Goal: Task Accomplishment & Management: Use online tool/utility

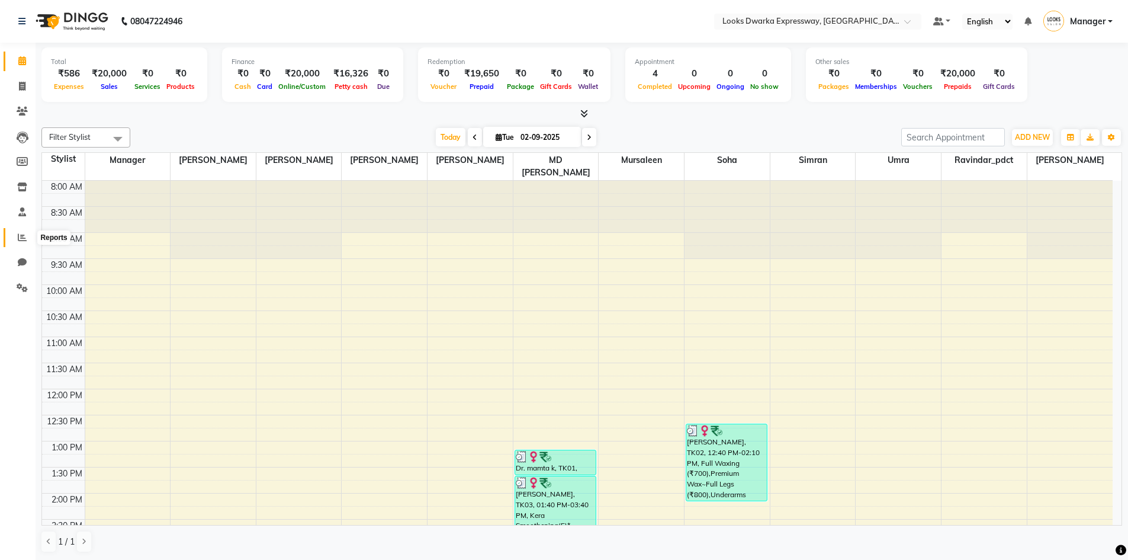
click at [21, 239] on icon at bounding box center [22, 237] width 9 height 9
click at [20, 108] on icon at bounding box center [22, 111] width 11 height 9
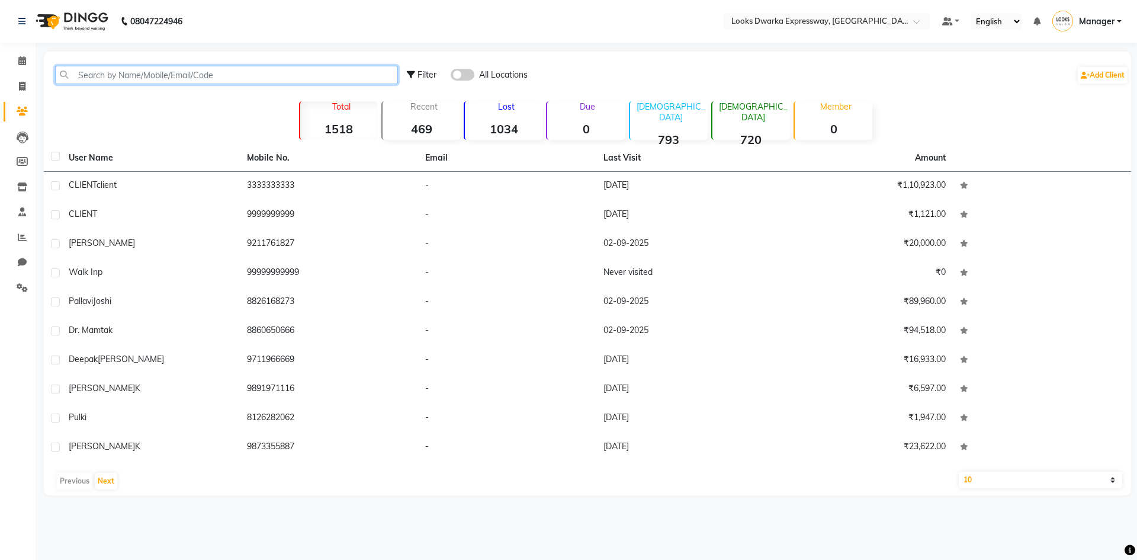
click at [126, 78] on input "text" at bounding box center [226, 75] width 343 height 18
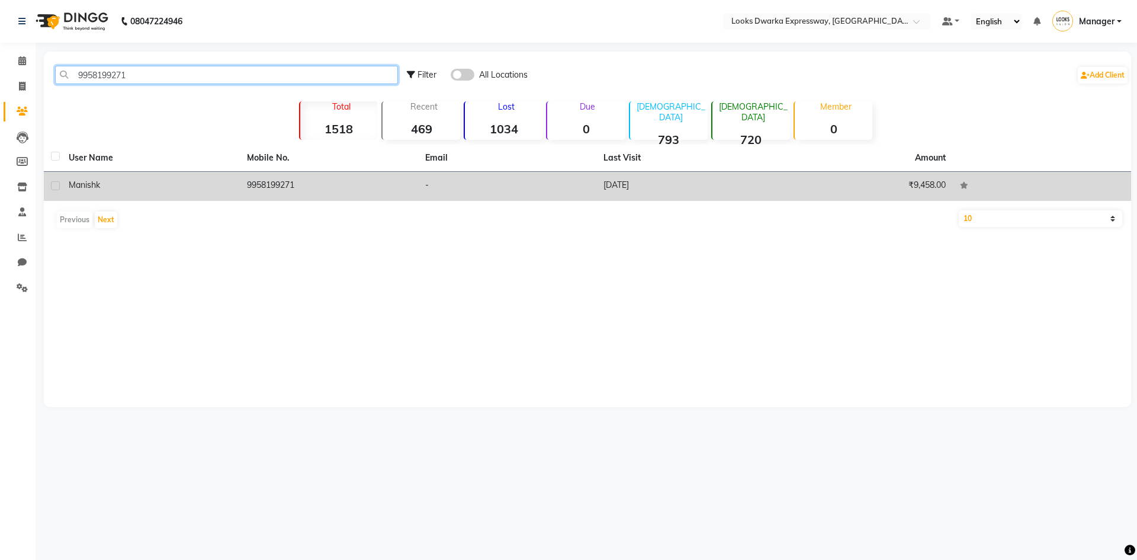
type input "9958199271"
click at [106, 188] on div "Manish k" at bounding box center [151, 185] width 164 height 12
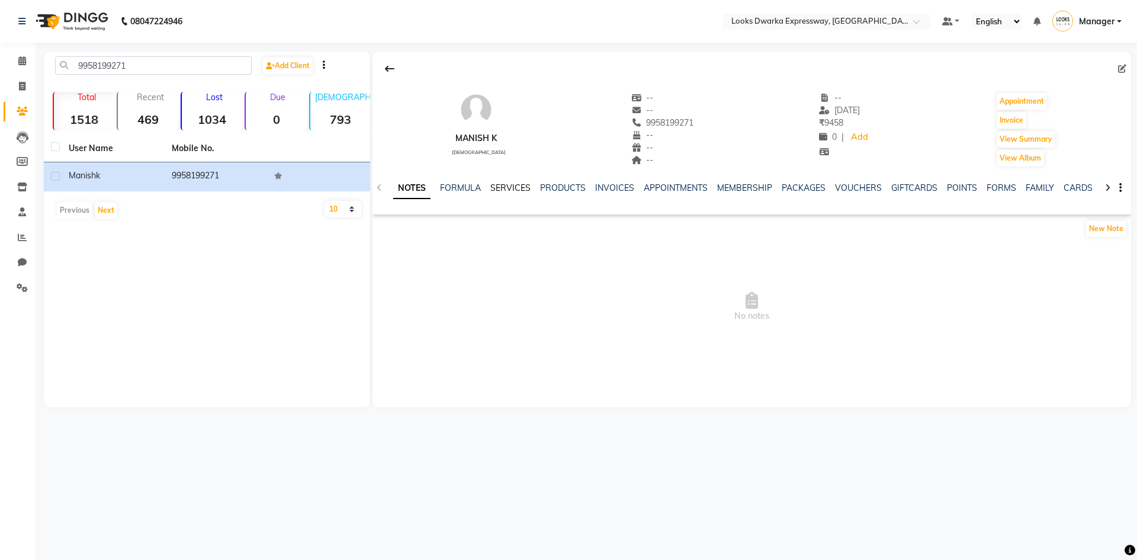
click at [505, 188] on link "SERVICES" at bounding box center [510, 187] width 40 height 11
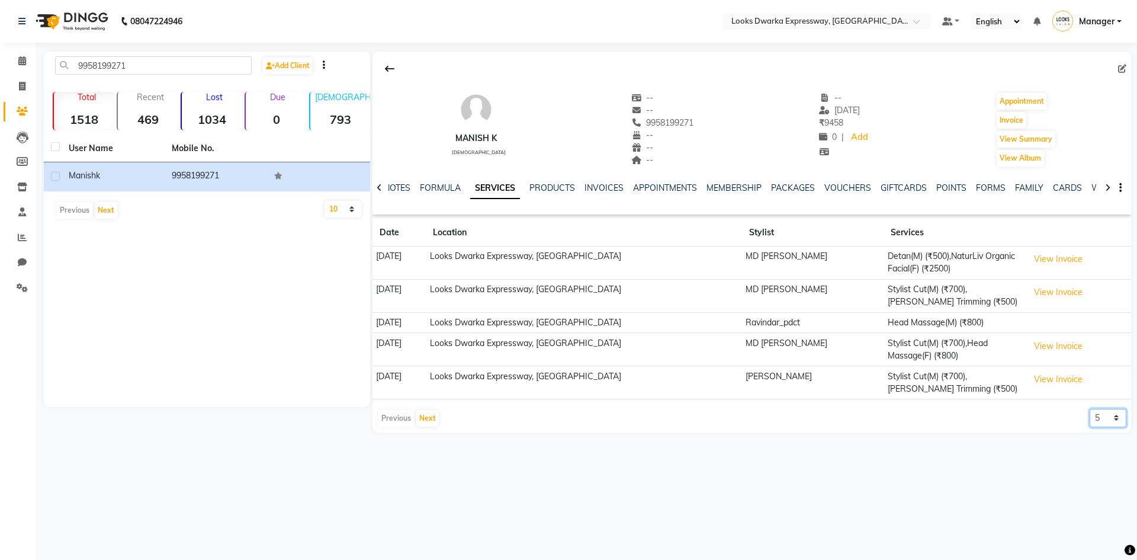
click at [1104, 421] on select "5 10 50 100 500" at bounding box center [1108, 418] width 37 height 18
click at [1090, 409] on select "5 10 50 100 500" at bounding box center [1108, 418] width 37 height 18
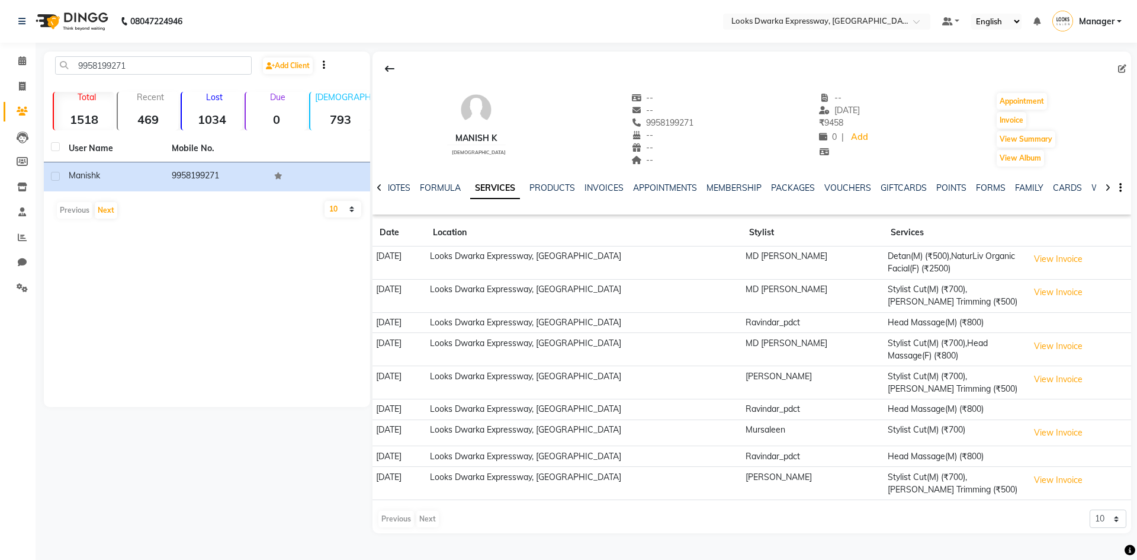
click at [129, 294] on div "9958199271 Add Client Total 1518 Recent 469 Lost 1034 Due 0 [DEMOGRAPHIC_DATA] …" at bounding box center [207, 229] width 326 height 355
click at [400, 518] on div "Previous Next" at bounding box center [408, 518] width 63 height 19
click at [1122, 525] on select "5 10 50 100 500" at bounding box center [1108, 518] width 37 height 18
select select "5"
click at [1090, 509] on select "5 10 50 100 500" at bounding box center [1108, 518] width 37 height 18
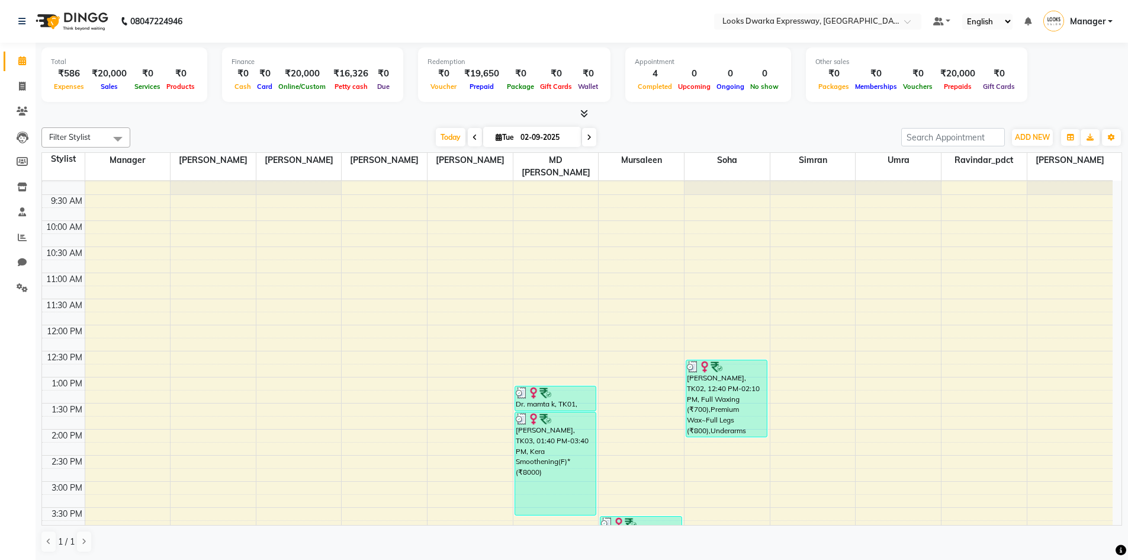
scroll to position [59, 0]
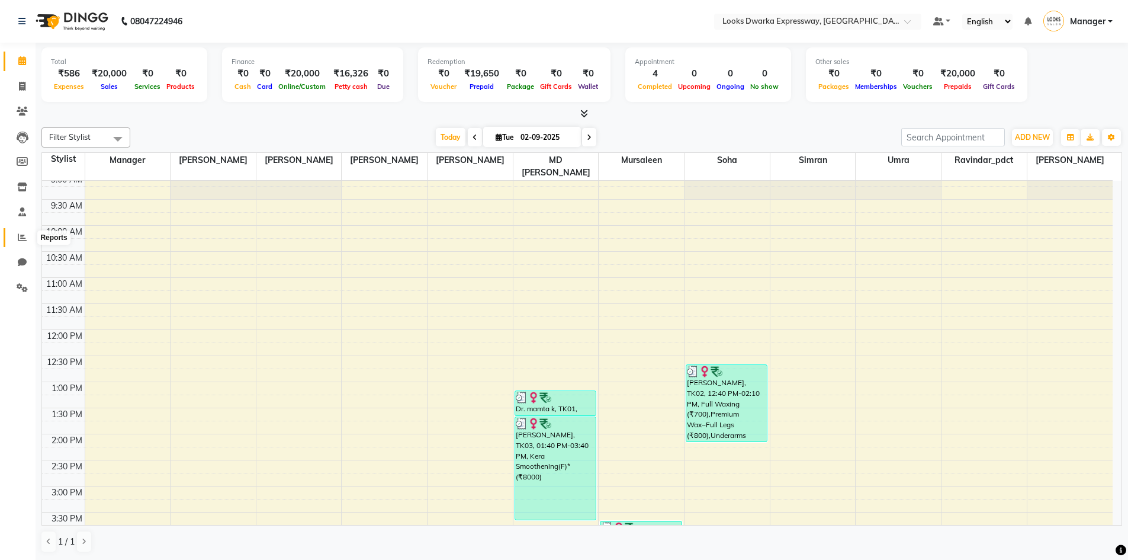
click at [20, 238] on icon at bounding box center [22, 237] width 9 height 9
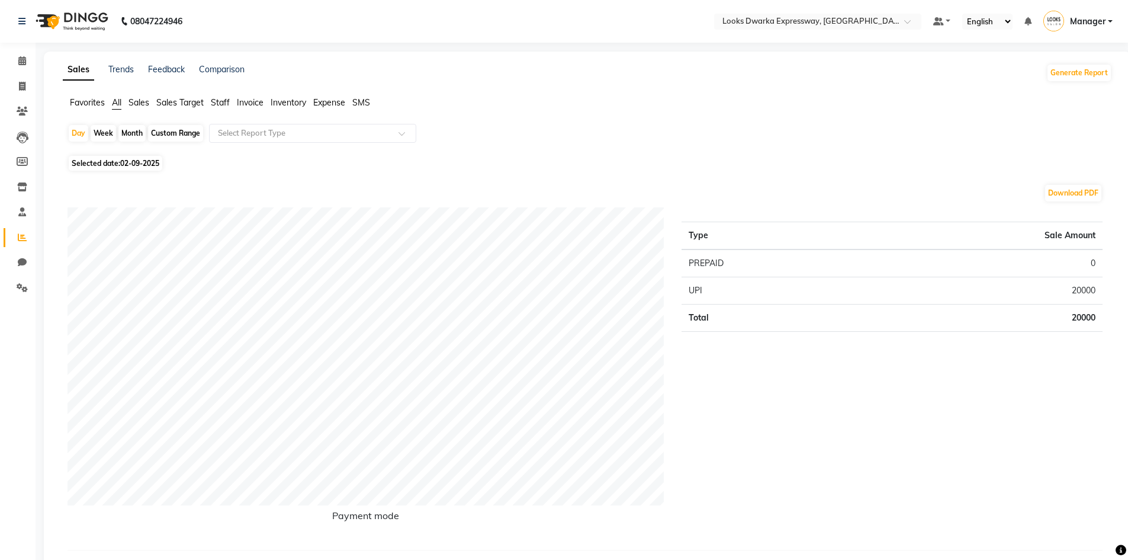
click at [106, 133] on div "Week" at bounding box center [103, 133] width 25 height 17
select select "9"
select select "2025"
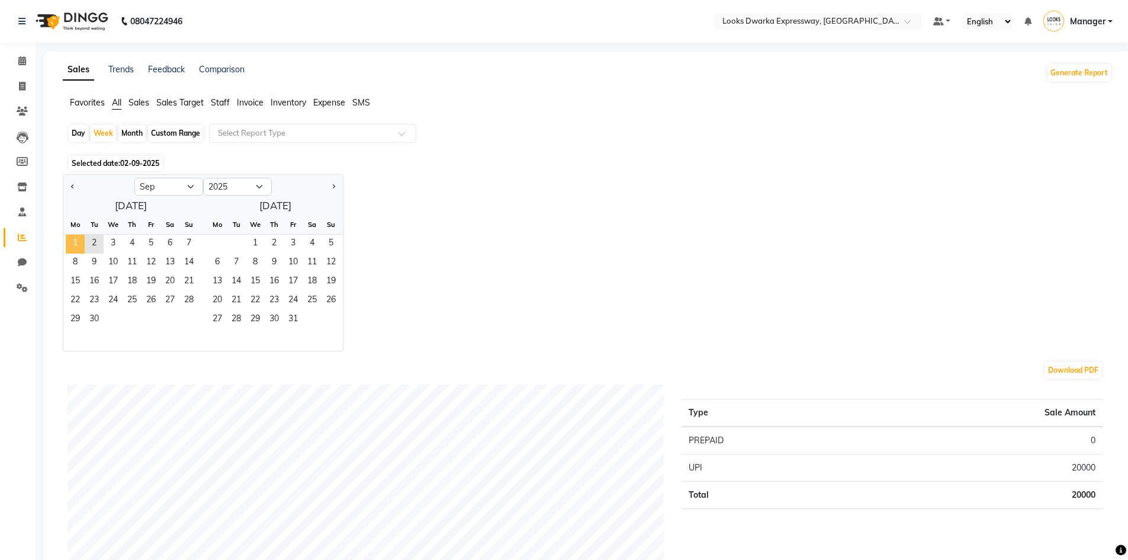
click at [75, 243] on span "1" at bounding box center [75, 244] width 19 height 19
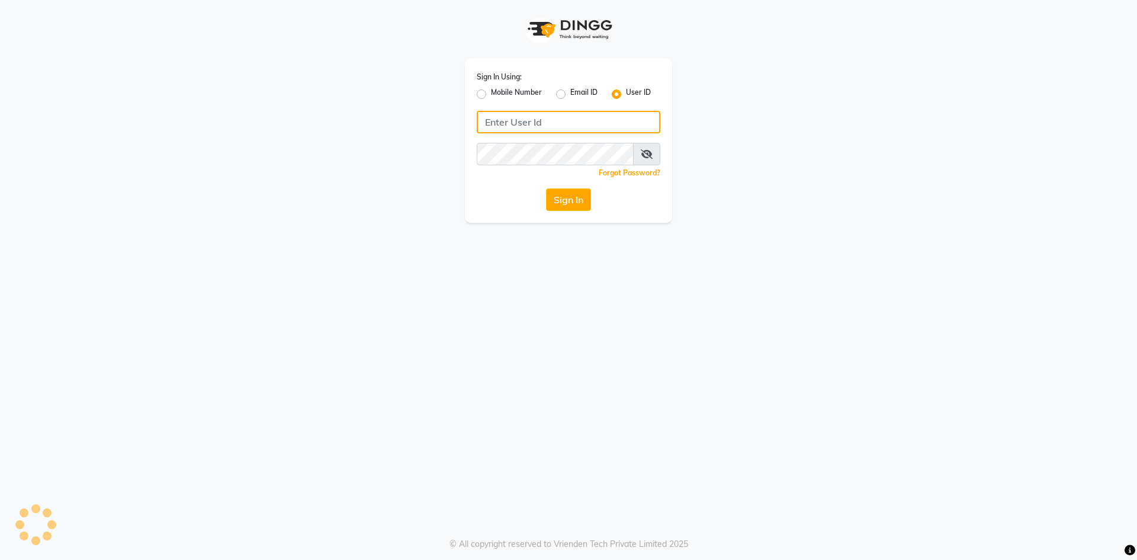
type input "e2600-01"
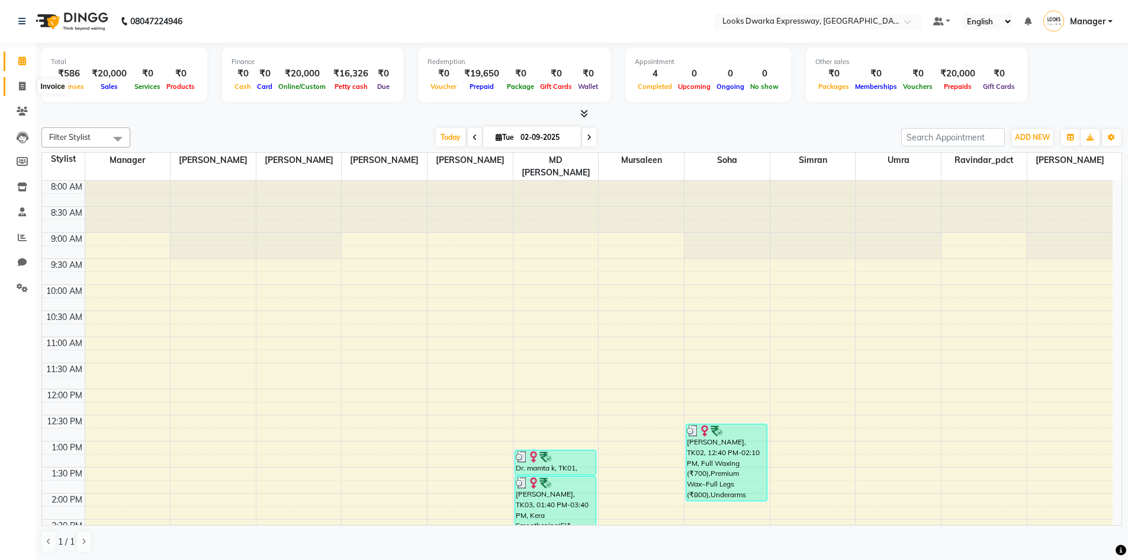
click at [24, 86] on icon at bounding box center [22, 86] width 7 height 9
select select "6011"
select select "service"
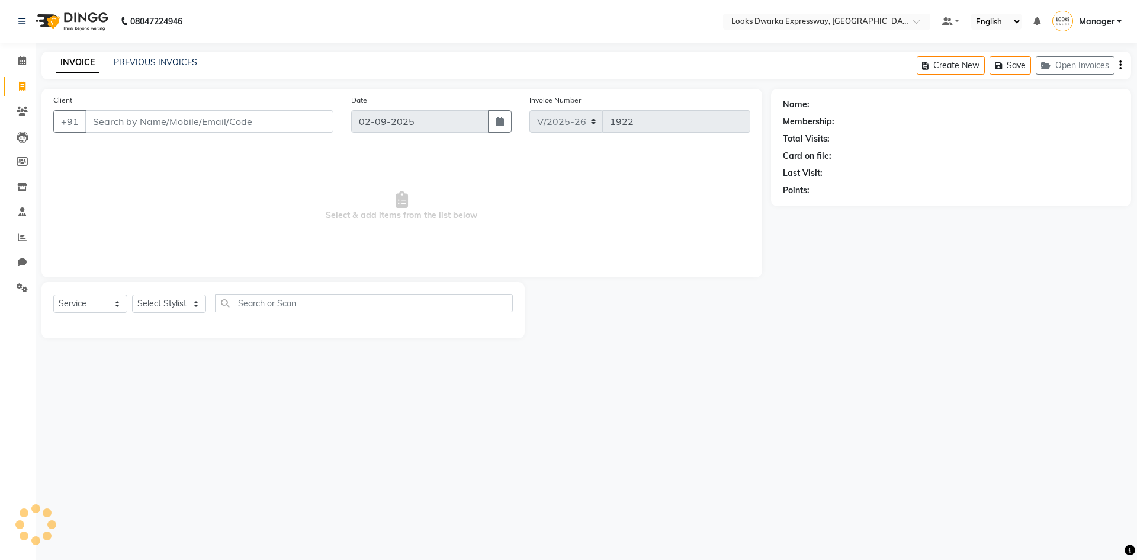
click at [116, 116] on input "Client" at bounding box center [209, 121] width 248 height 23
click at [146, 302] on select "Select Stylist Manager MD [PERSON_NAME] [PERSON_NAME] [PERSON_NAME] [PERSON_NAM…" at bounding box center [169, 303] width 74 height 18
select select "43893"
click at [132, 294] on select "Select Stylist Manager MD [PERSON_NAME] [PERSON_NAME] [PERSON_NAME] [PERSON_NAM…" at bounding box center [169, 303] width 74 height 18
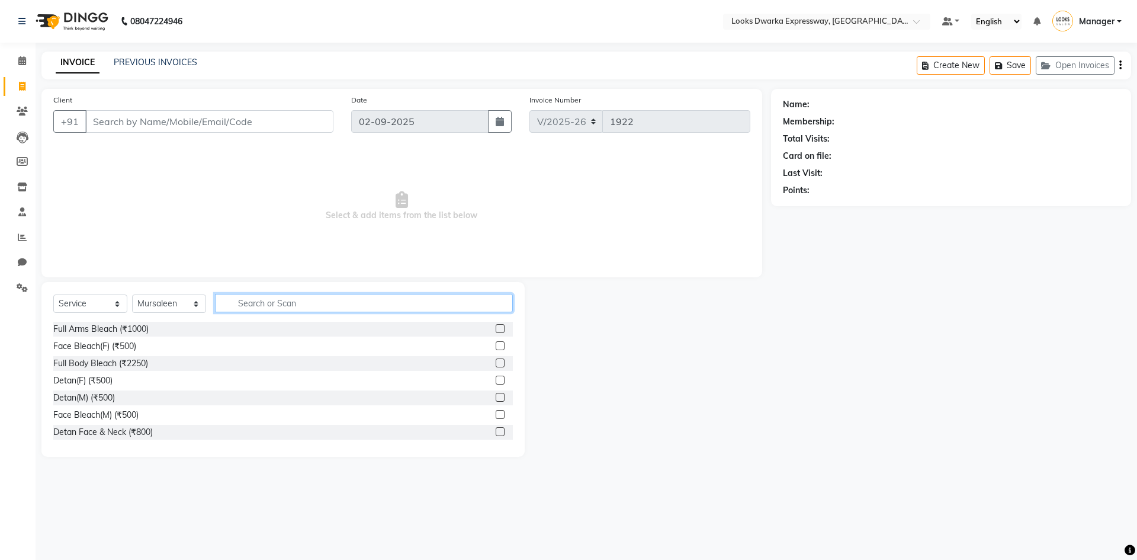
click at [256, 296] on input "text" at bounding box center [364, 303] width 298 height 18
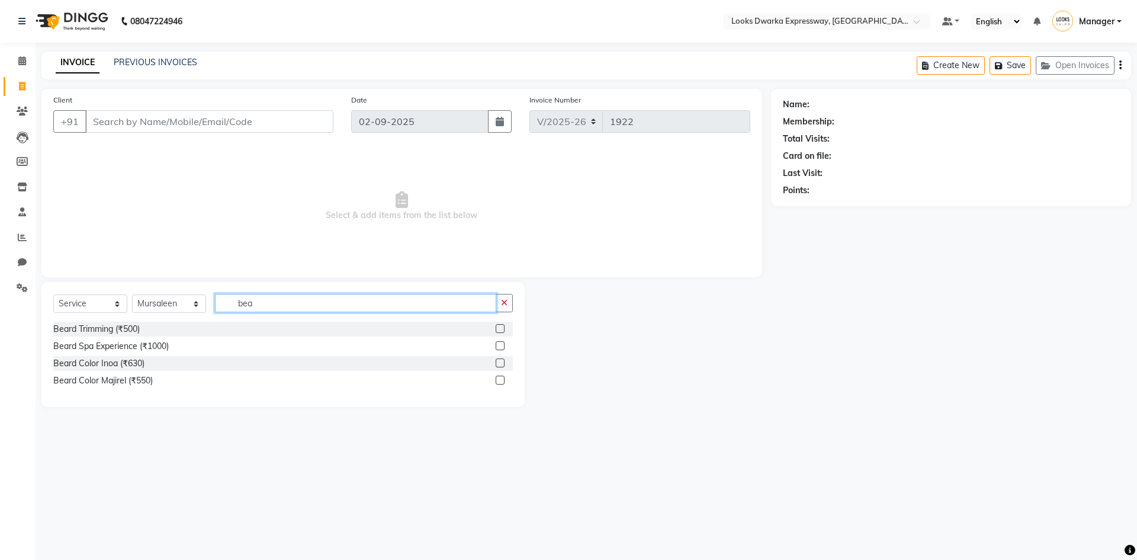
type input "bea"
click at [193, 335] on div "Beard Trimming (₹500)" at bounding box center [283, 329] width 460 height 15
click at [126, 331] on div "Beard Trimming (₹500)" at bounding box center [96, 329] width 86 height 12
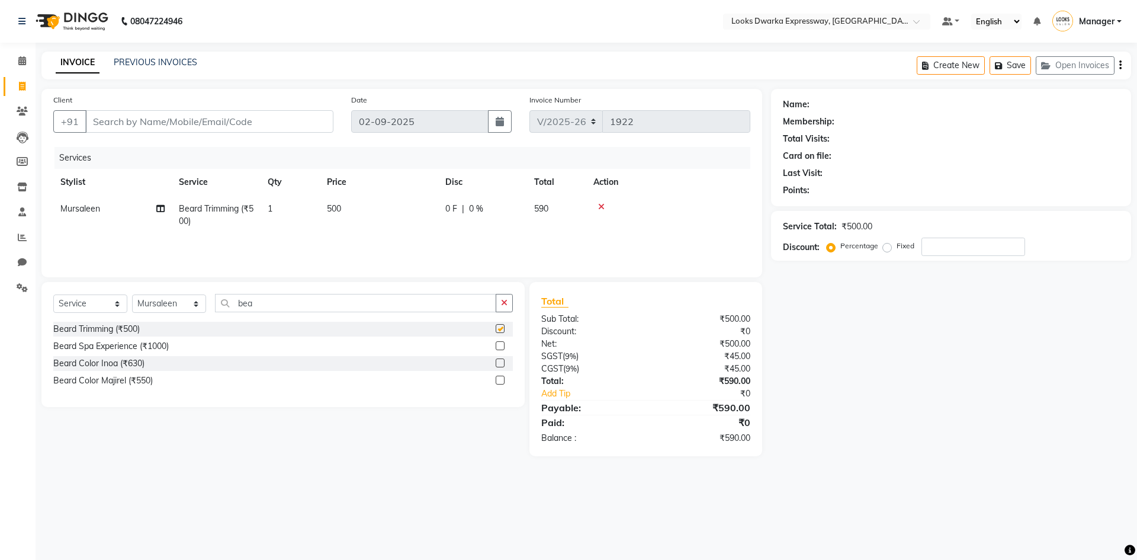
checkbox input "false"
click at [352, 206] on td "500" at bounding box center [379, 214] width 118 height 39
select select "43893"
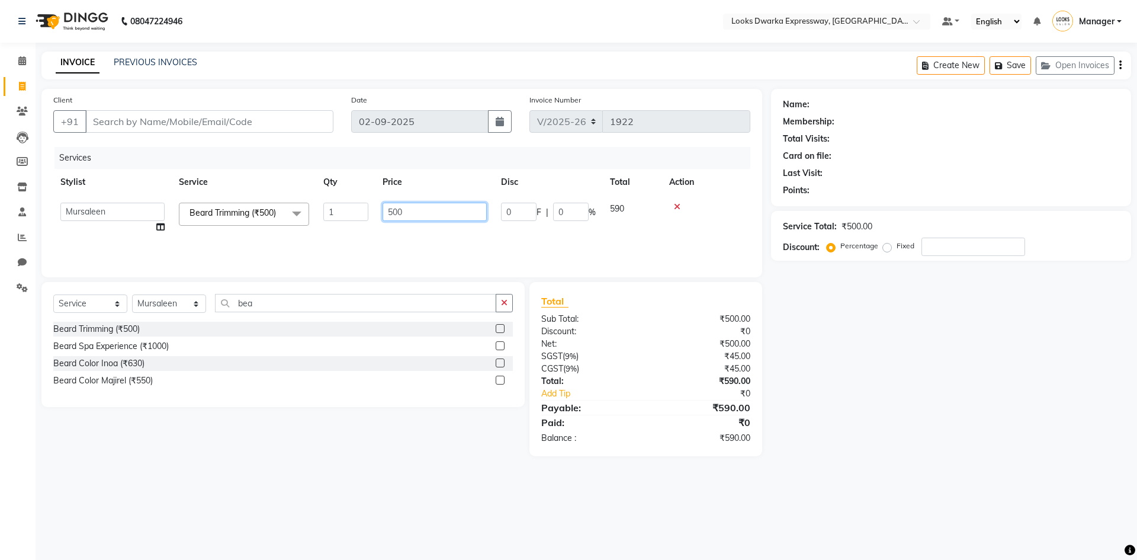
click at [408, 207] on input "500" at bounding box center [435, 212] width 104 height 18
type input "5"
type input "300"
click at [399, 468] on main "INVOICE PREVIOUS INVOICES Create New Save Open Invoices Client +91 Date [DATE] …" at bounding box center [587, 263] width 1102 height 422
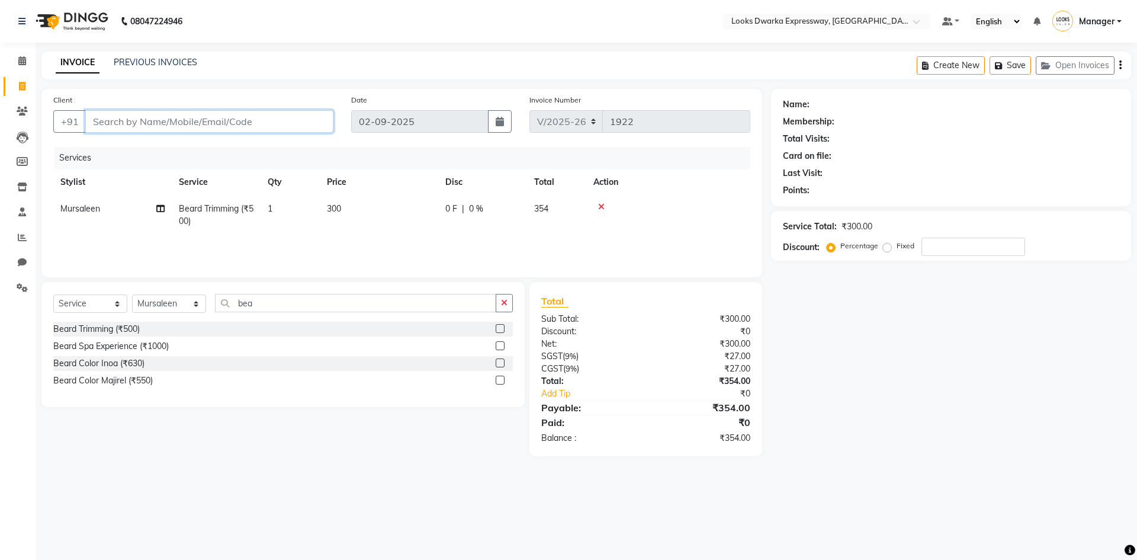
click at [198, 118] on input "Client" at bounding box center [209, 121] width 248 height 23
type input "3"
type input "0"
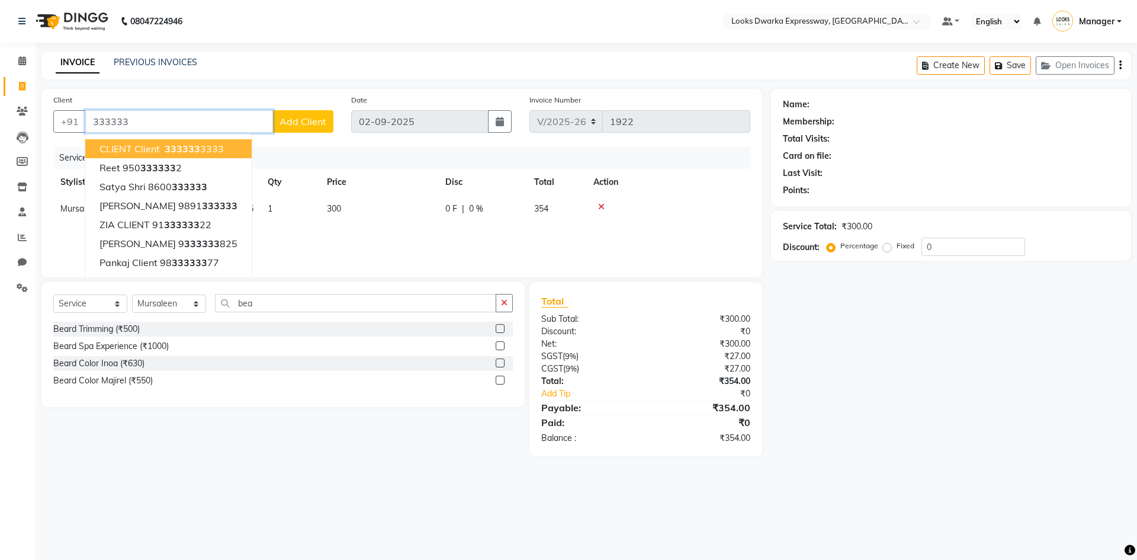
click at [195, 150] on span "333333" at bounding box center [183, 149] width 36 height 12
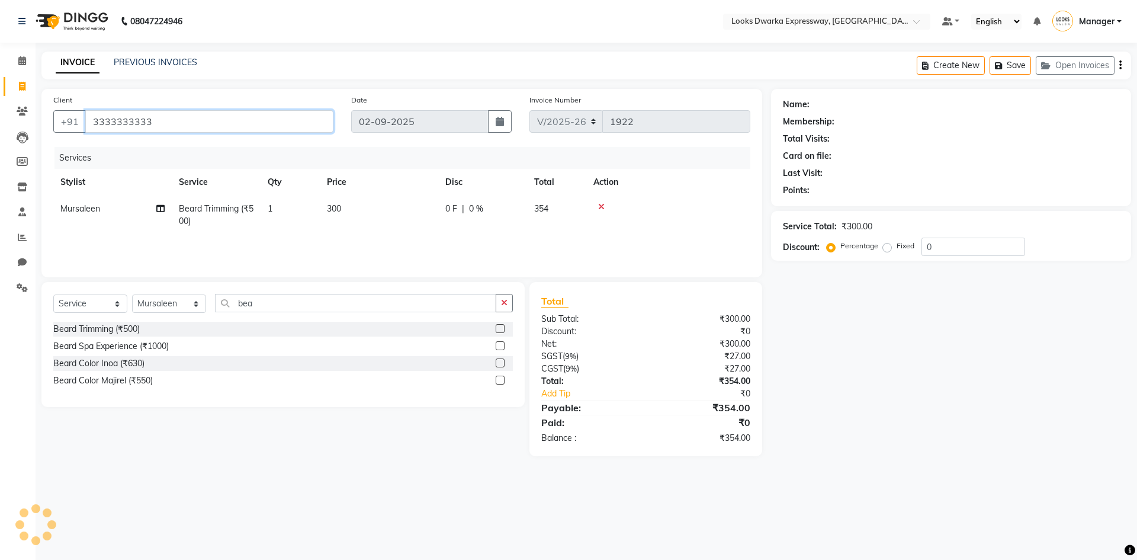
type input "3333333333"
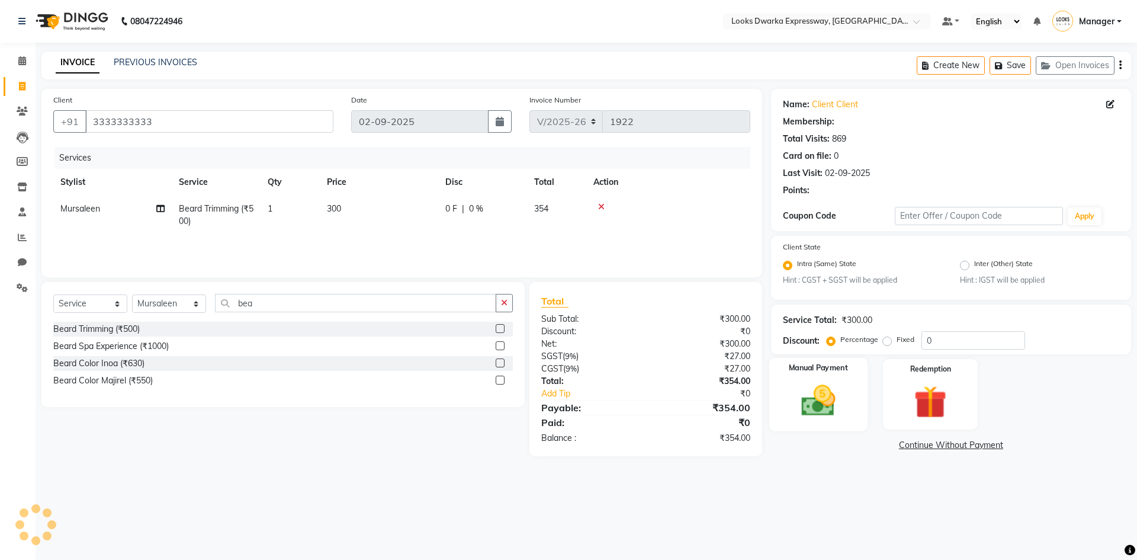
select select "1: Object"
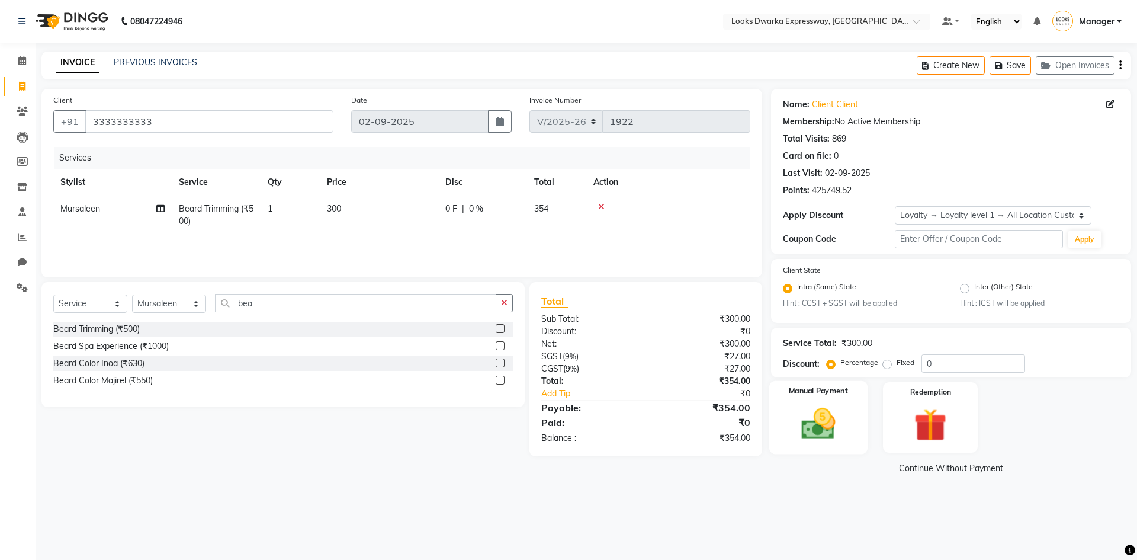
click at [857, 421] on div "Manual Payment" at bounding box center [818, 417] width 98 height 73
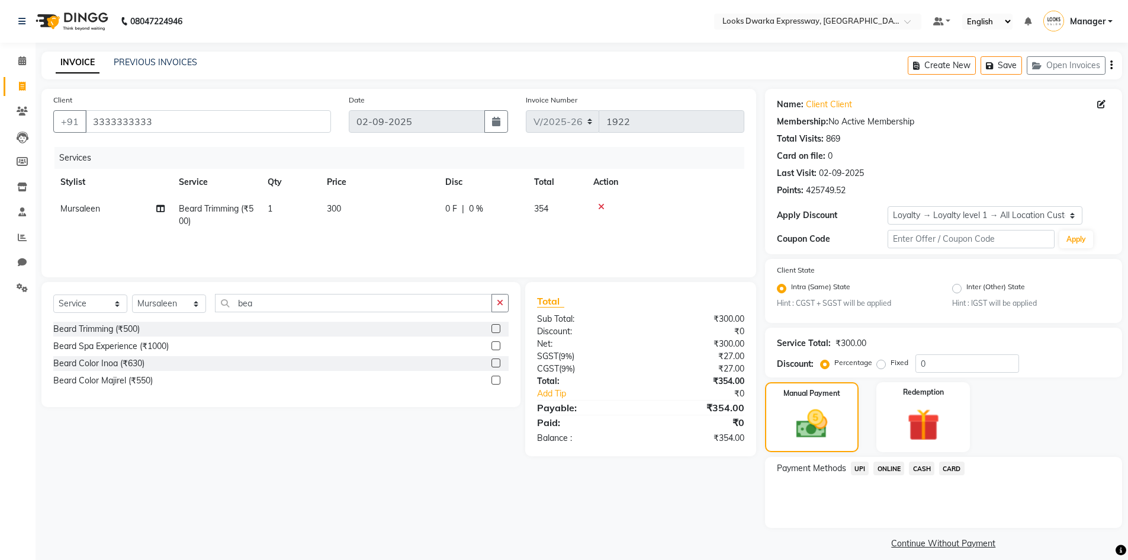
click at [925, 470] on span "CASH" at bounding box center [921, 468] width 25 height 14
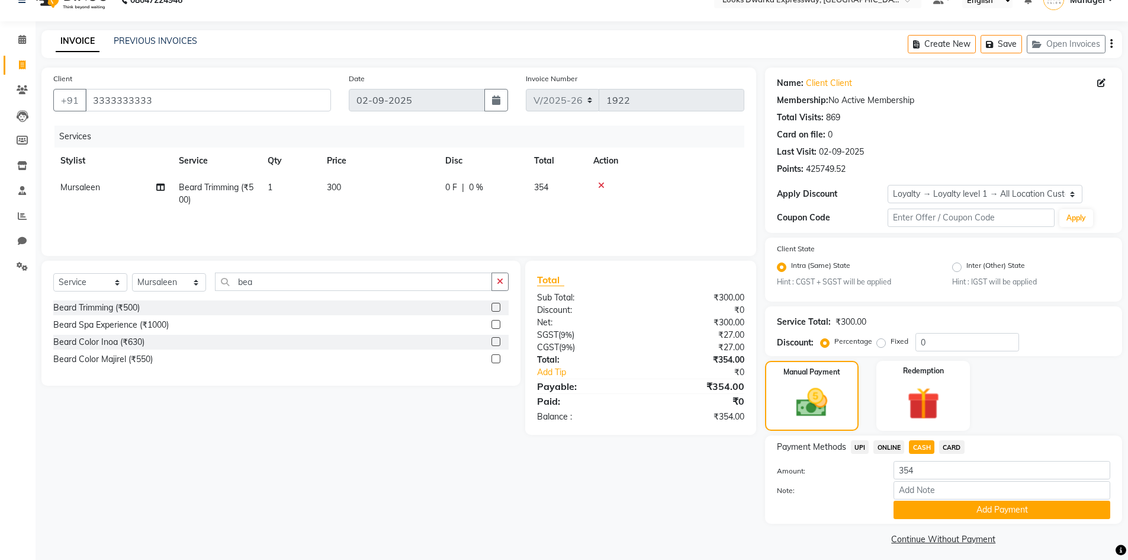
scroll to position [27, 0]
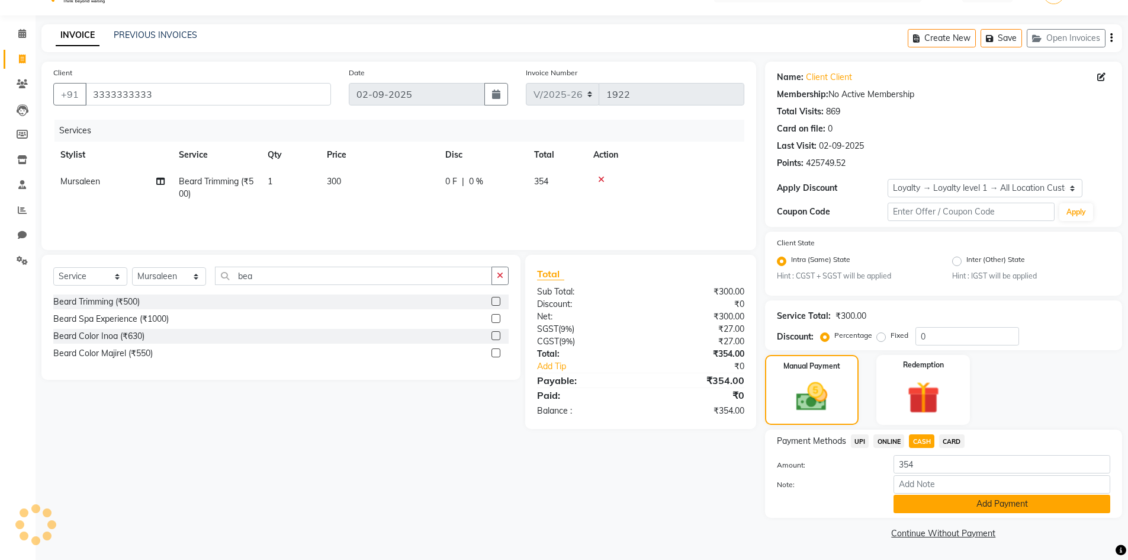
click at [973, 508] on button "Add Payment" at bounding box center [1002, 504] width 217 height 18
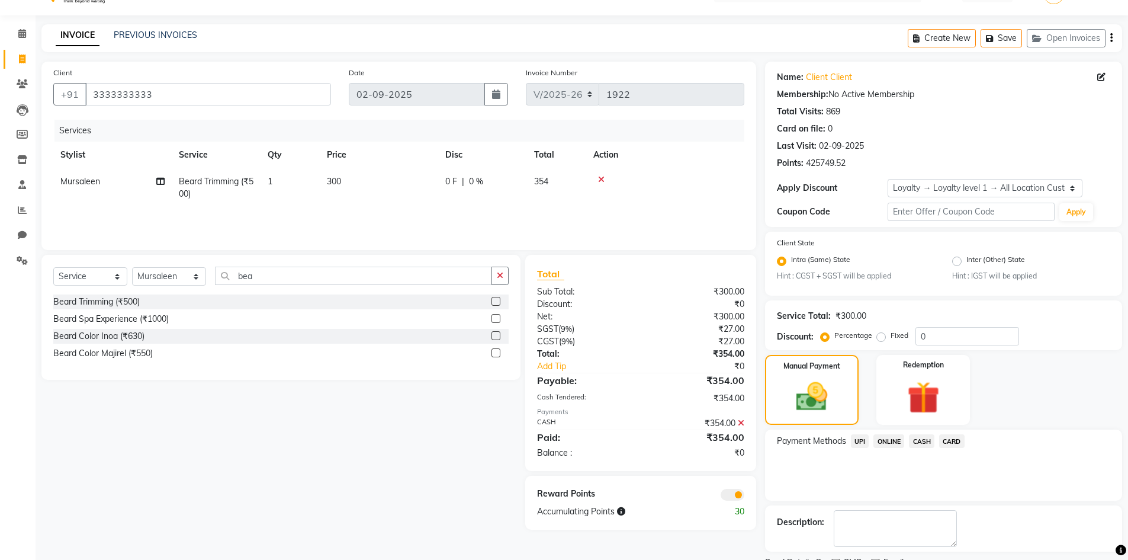
scroll to position [77, 0]
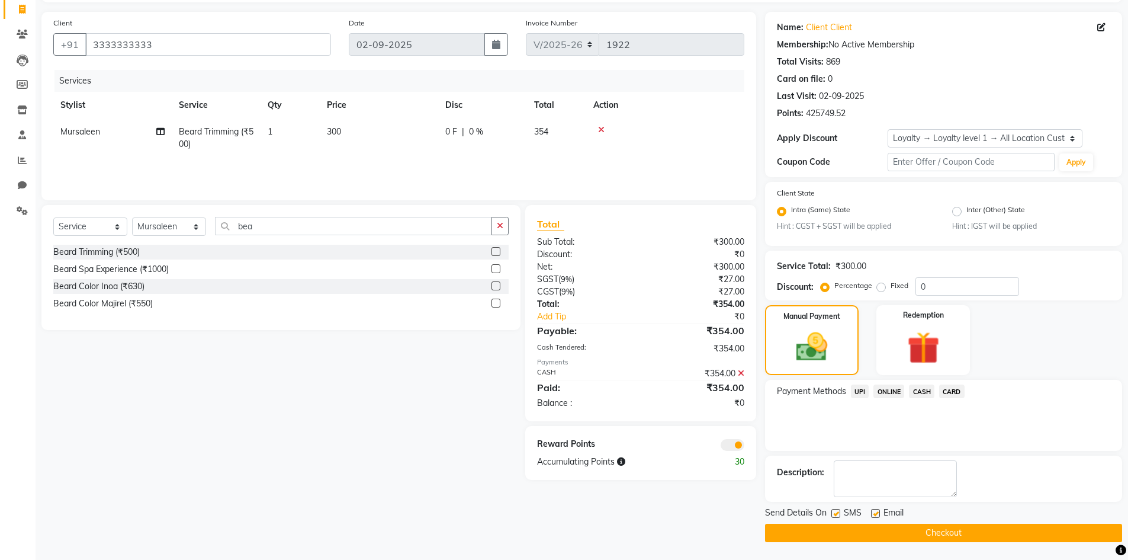
click at [728, 445] on span at bounding box center [733, 445] width 24 height 12
click at [745, 447] on input "checkbox" at bounding box center [745, 447] width 0 height 0
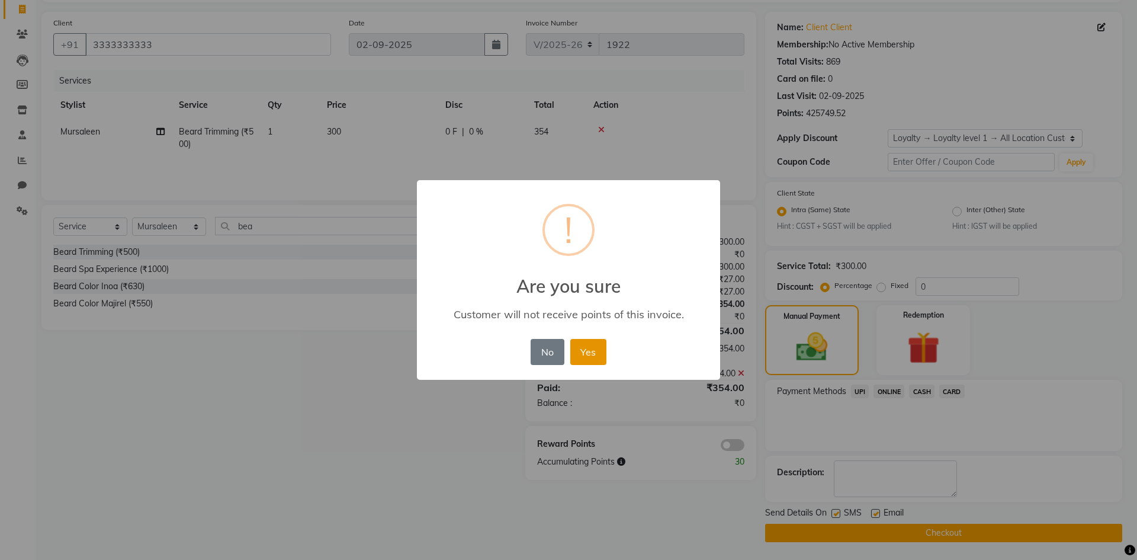
click at [589, 346] on button "Yes" at bounding box center [588, 352] width 36 height 26
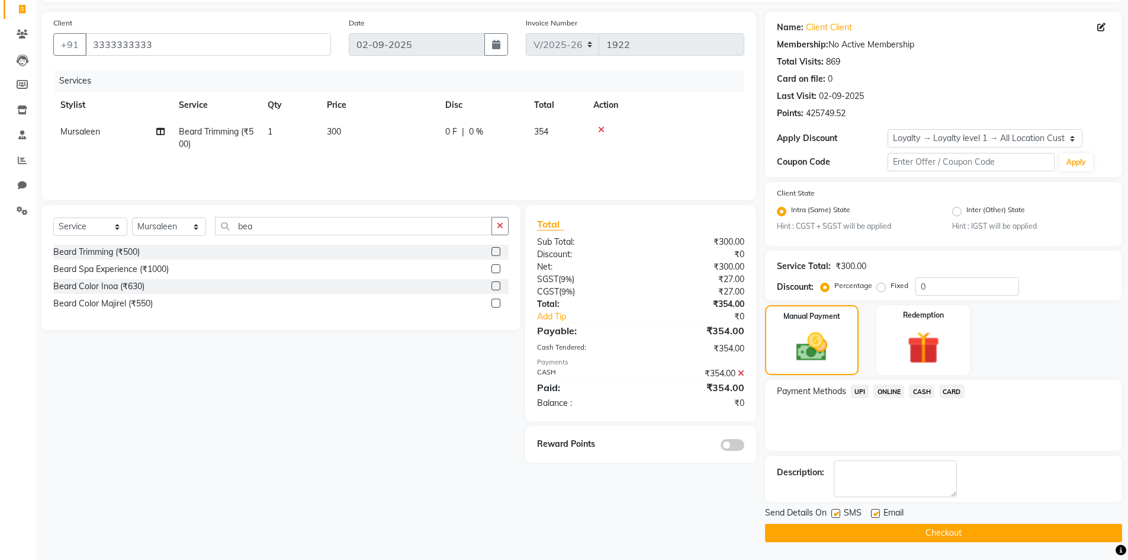
click at [831, 537] on button "Checkout" at bounding box center [943, 533] width 357 height 18
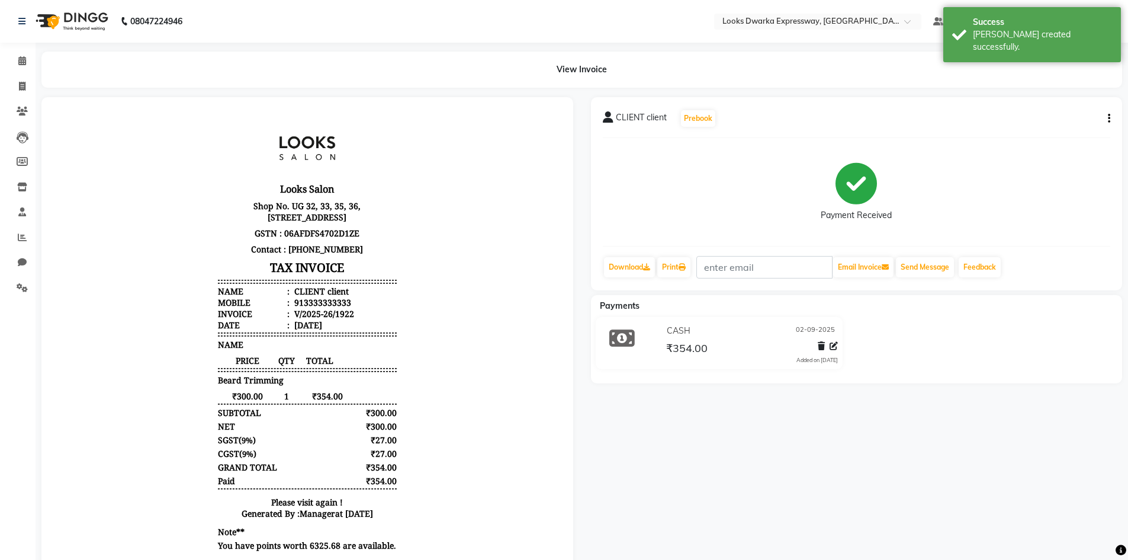
drag, startPoint x: 1113, startPoint y: 120, endPoint x: 1102, endPoint y: 128, distance: 13.2
click at [1110, 123] on div "CLIENT client Prebook Payment Received Download Print Email Invoice Send Messag…" at bounding box center [857, 193] width 532 height 193
click at [1109, 124] on button "button" at bounding box center [1107, 119] width 7 height 12
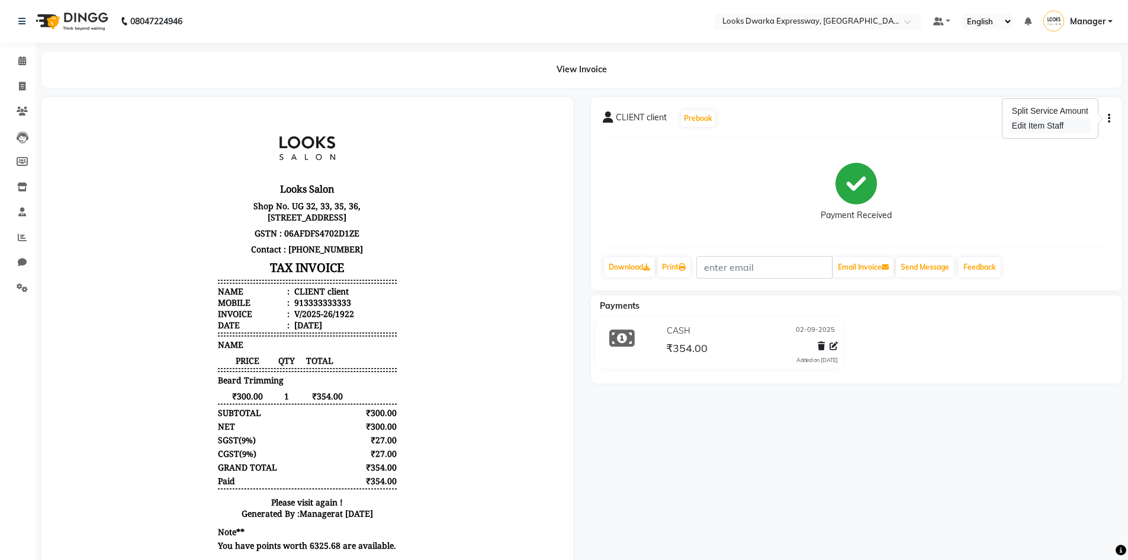
click at [1015, 123] on div "Edit Item Staff" at bounding box center [1050, 125] width 81 height 15
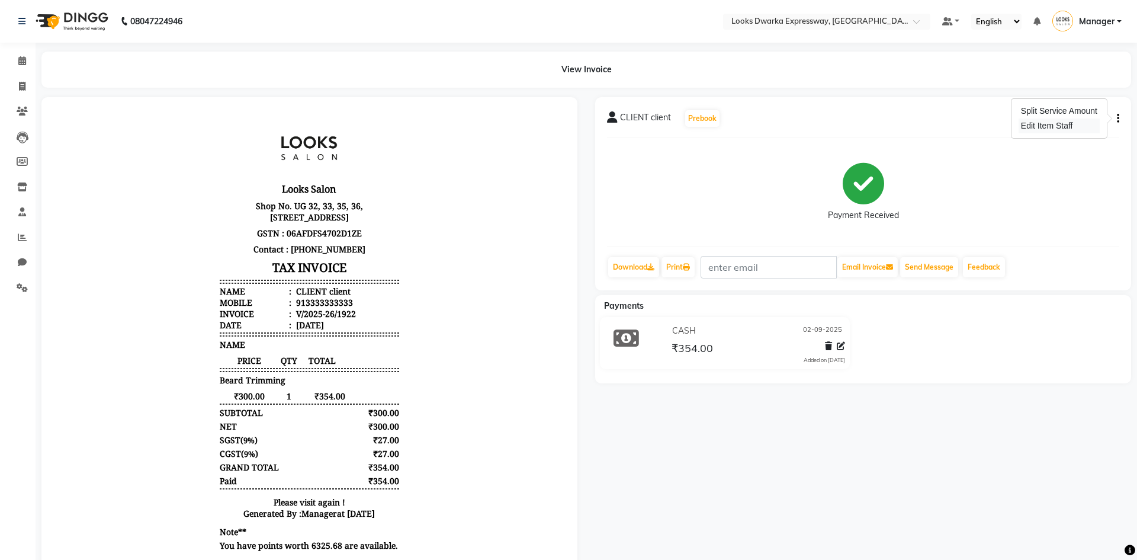
select select "43893"
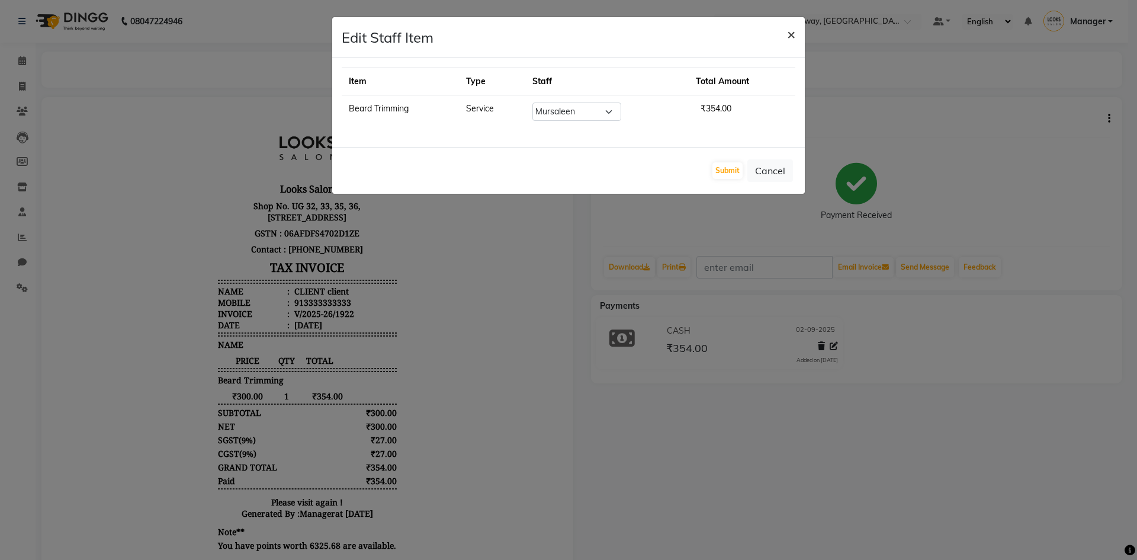
click at [797, 40] on button "×" at bounding box center [791, 33] width 27 height 33
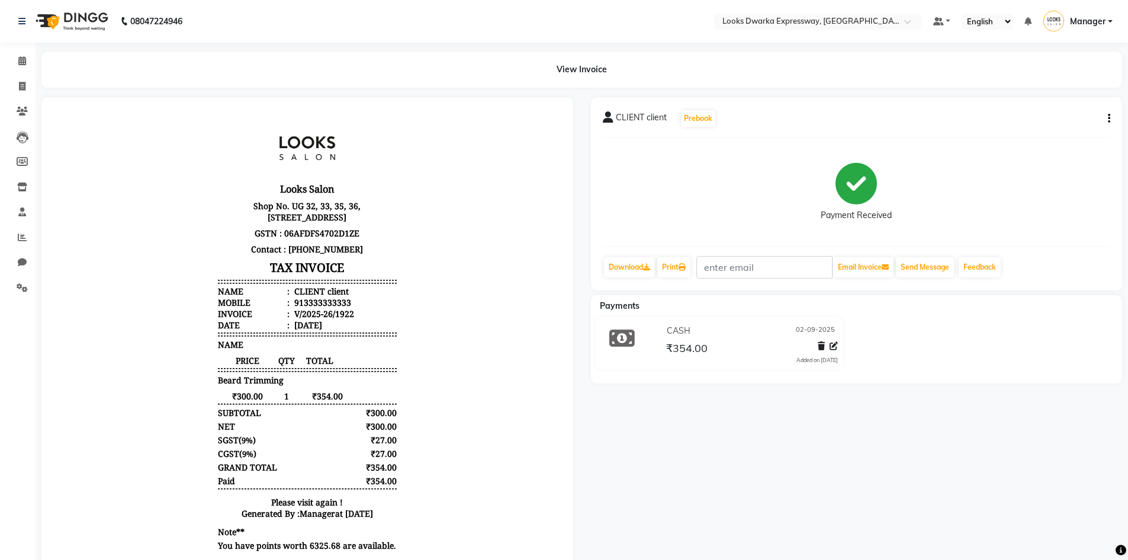
scroll to position [47, 0]
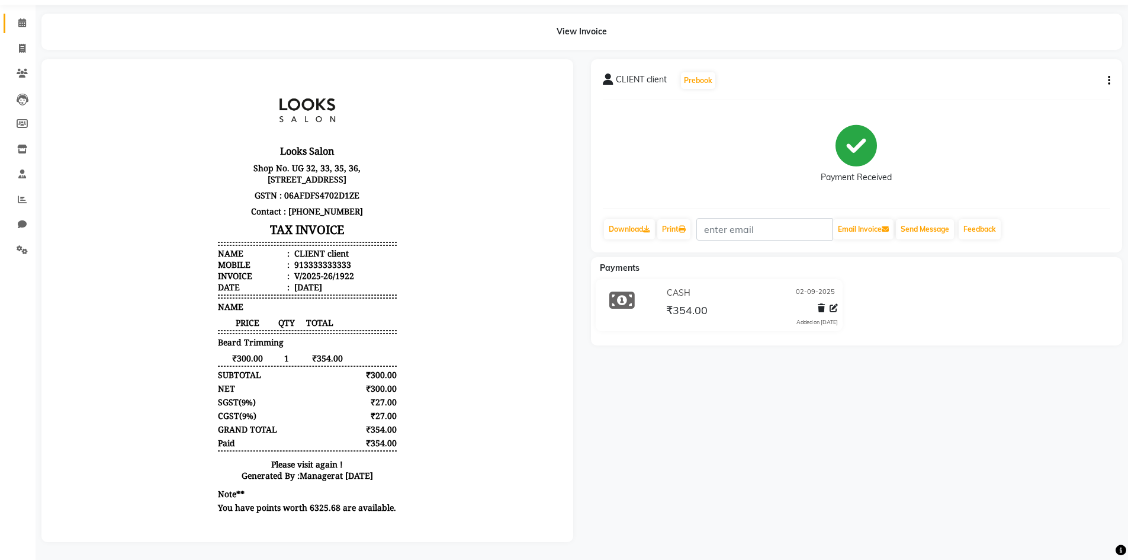
select select "service"
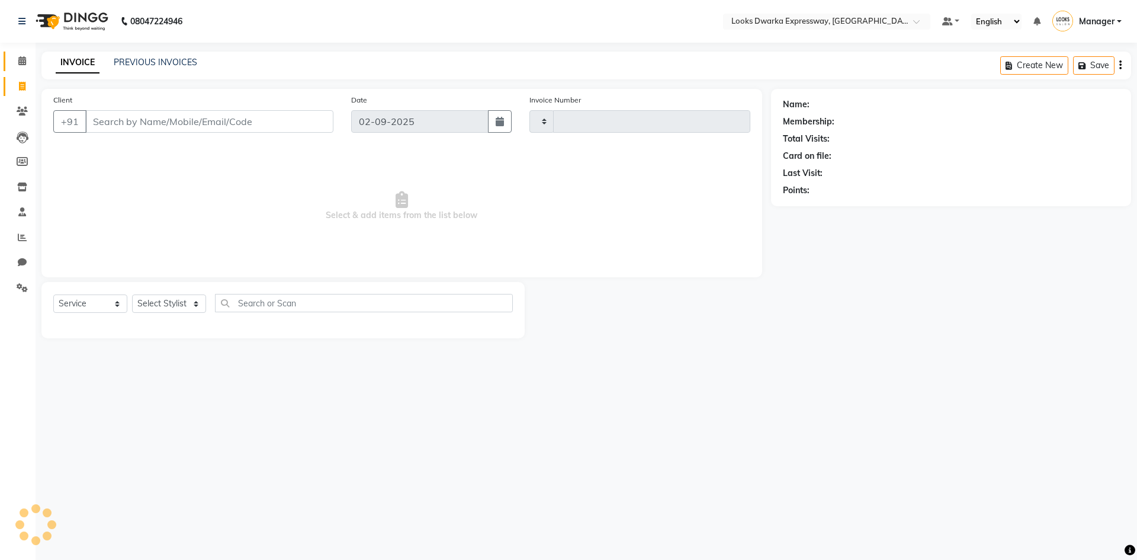
type input "1923"
select select "6011"
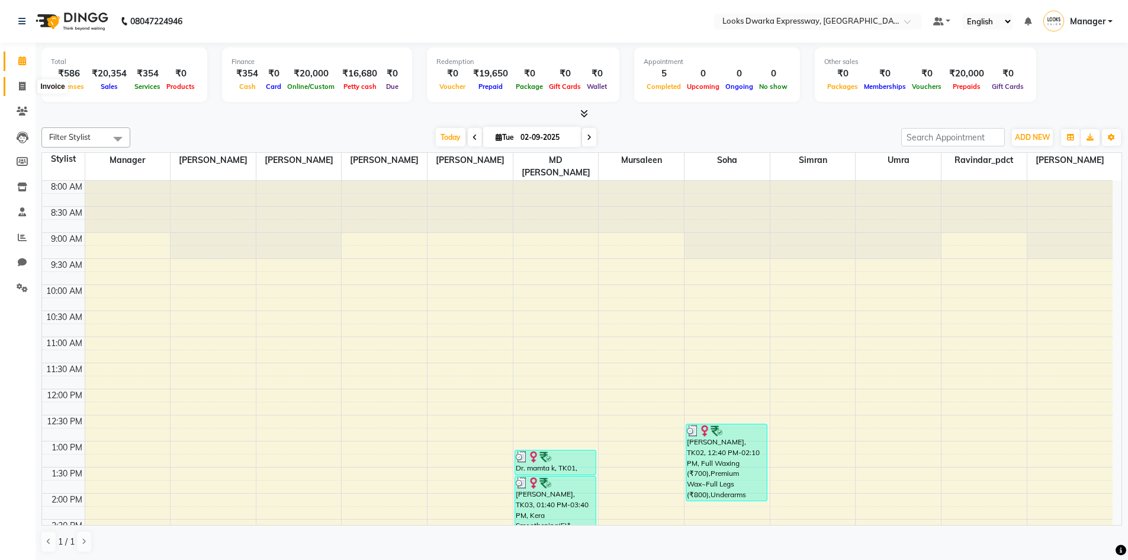
click at [14, 81] on span at bounding box center [22, 87] width 21 height 14
select select "service"
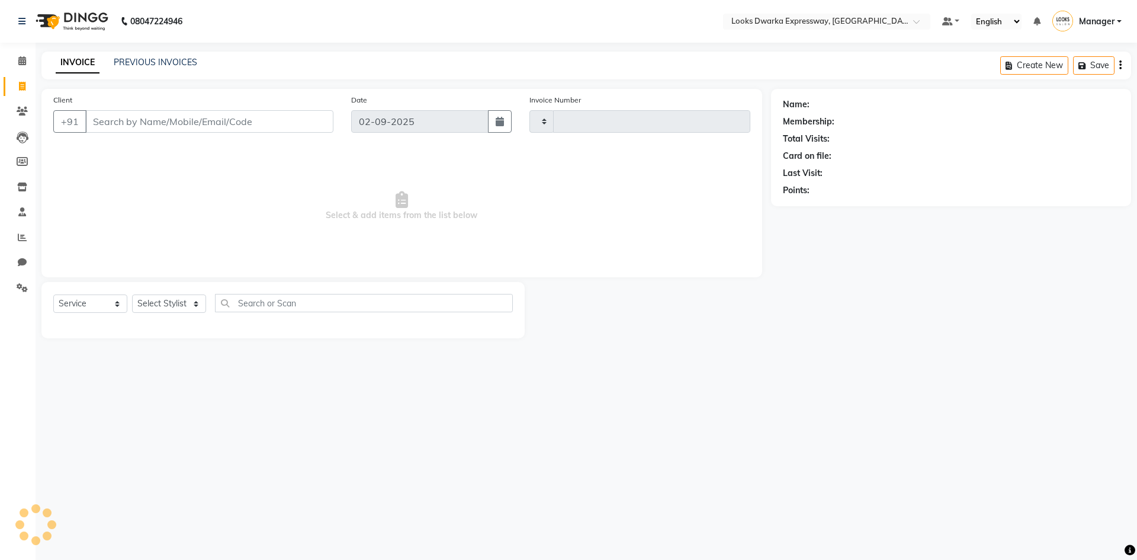
type input "1923"
select select "6011"
click at [1060, 63] on button "Open Invoices" at bounding box center [1075, 65] width 79 height 18
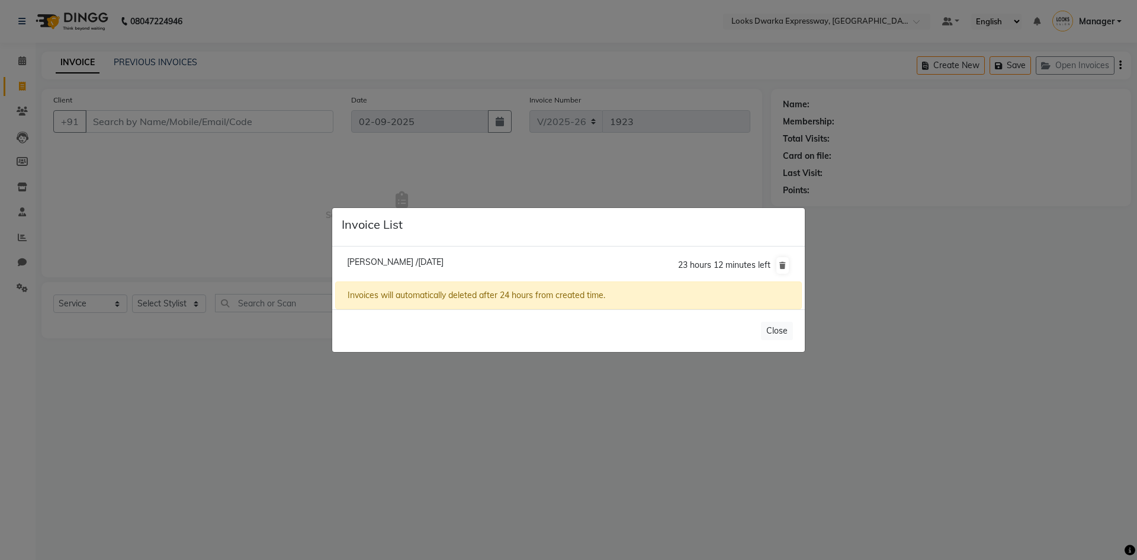
click at [549, 254] on li "[PERSON_NAME] /[DATE] 23 hours 12 minutes left" at bounding box center [568, 265] width 467 height 33
click at [435, 257] on span "[PERSON_NAME] /[DATE]" at bounding box center [395, 261] width 97 height 11
type input "8082441762"
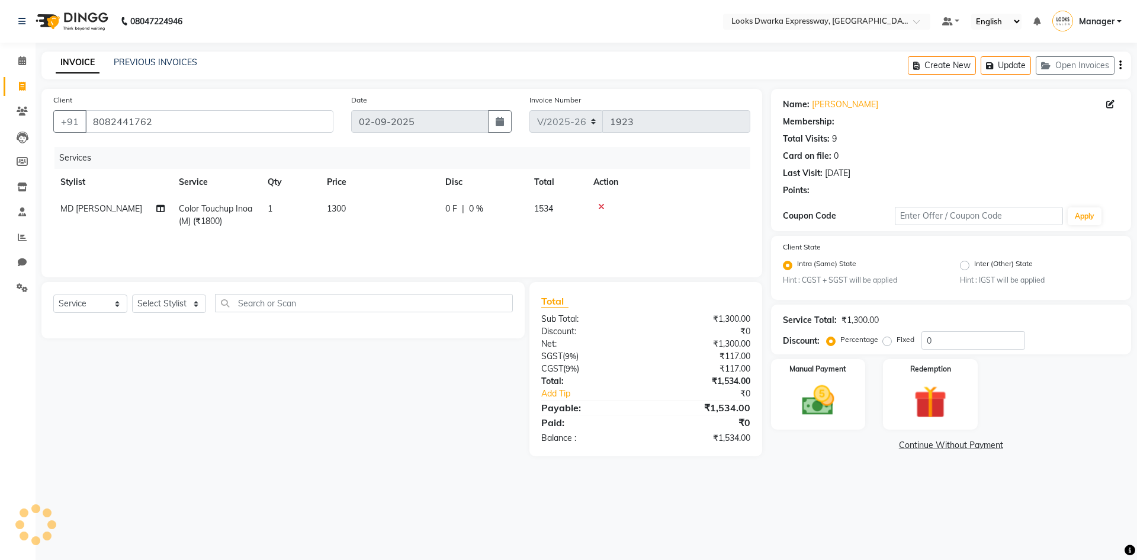
select select "1: Object"
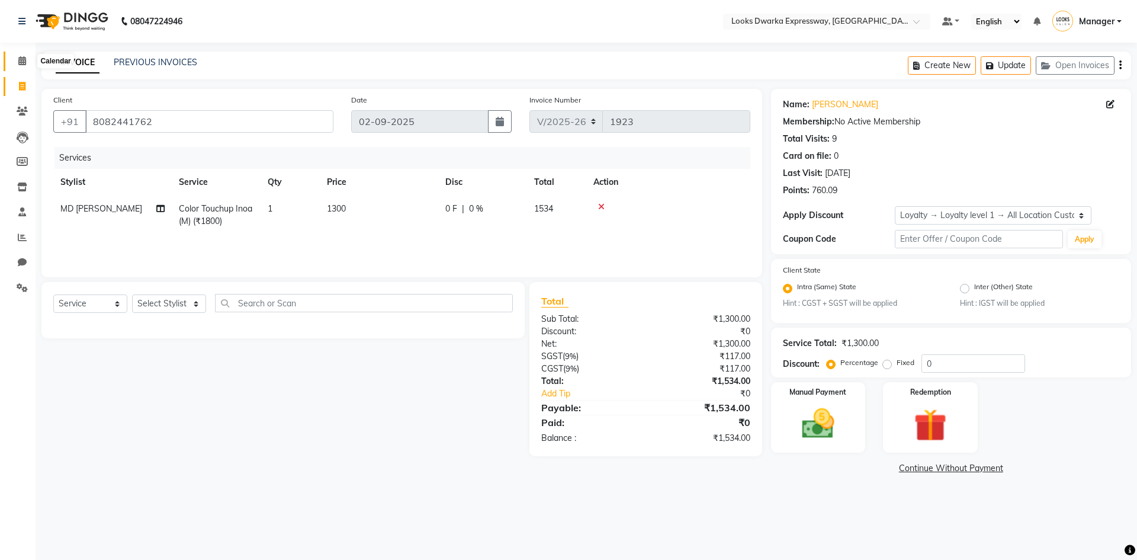
click at [30, 61] on span at bounding box center [22, 61] width 21 height 14
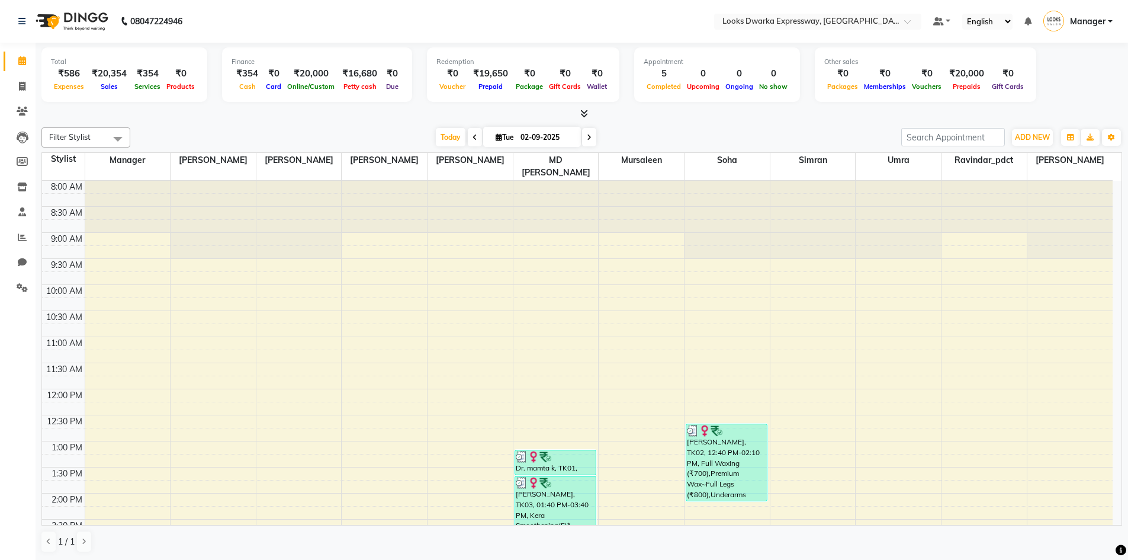
click at [473, 136] on icon at bounding box center [475, 137] width 5 height 7
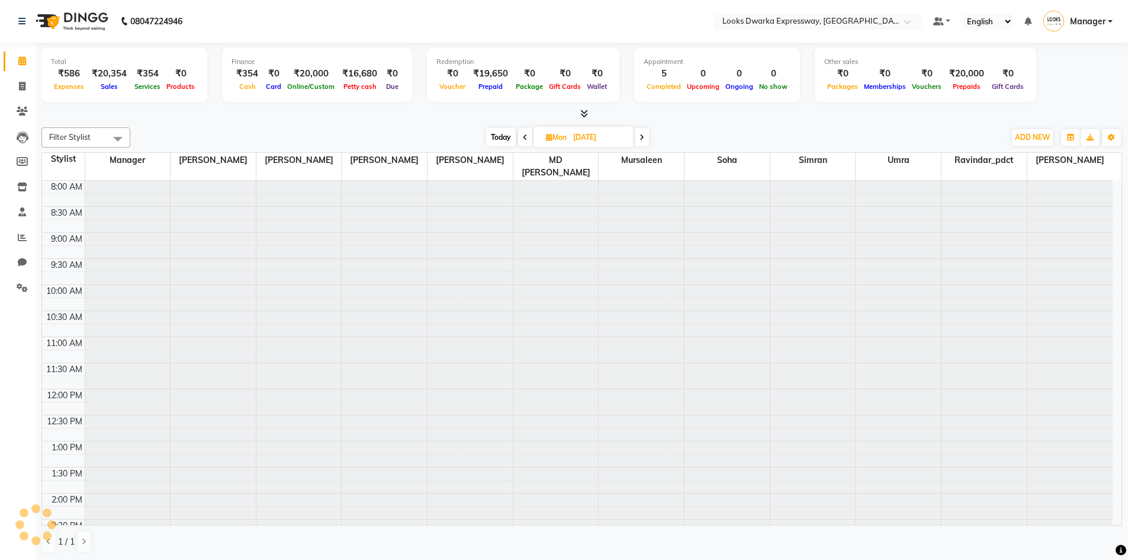
scroll to position [425, 0]
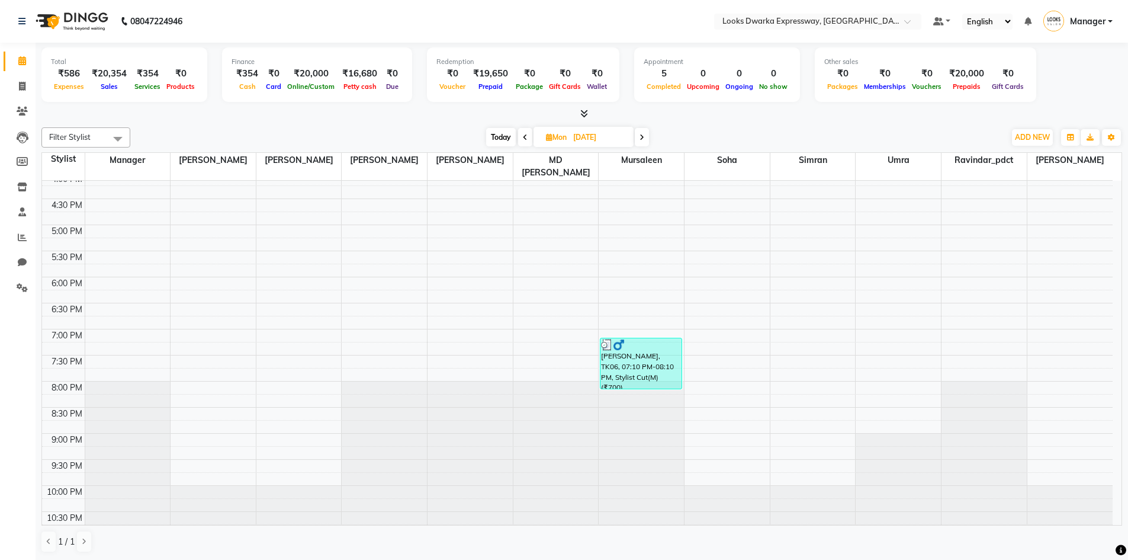
click at [523, 139] on icon at bounding box center [525, 137] width 5 height 7
type input "[DATE]"
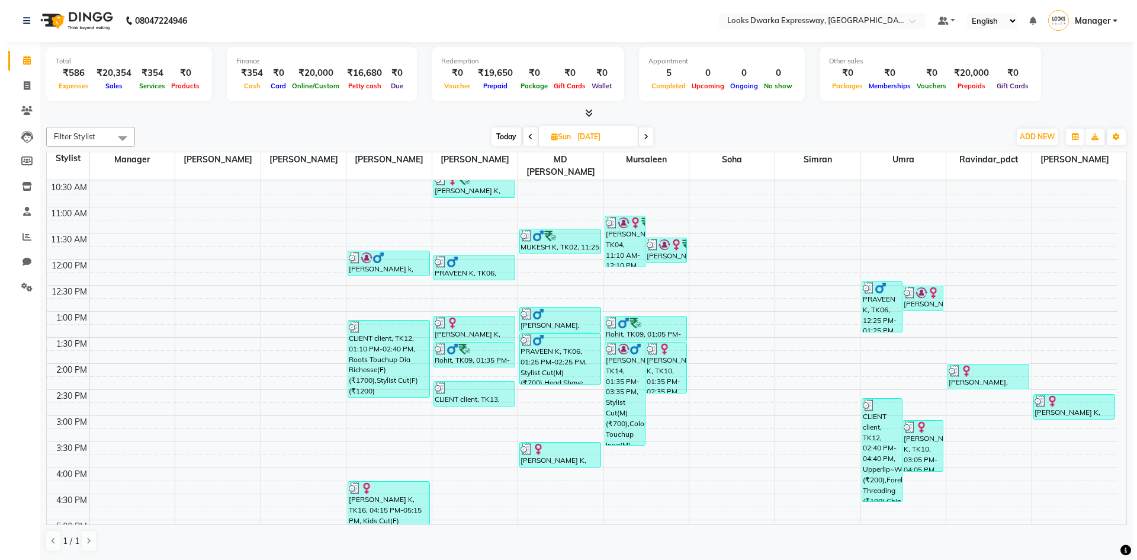
scroll to position [129, 0]
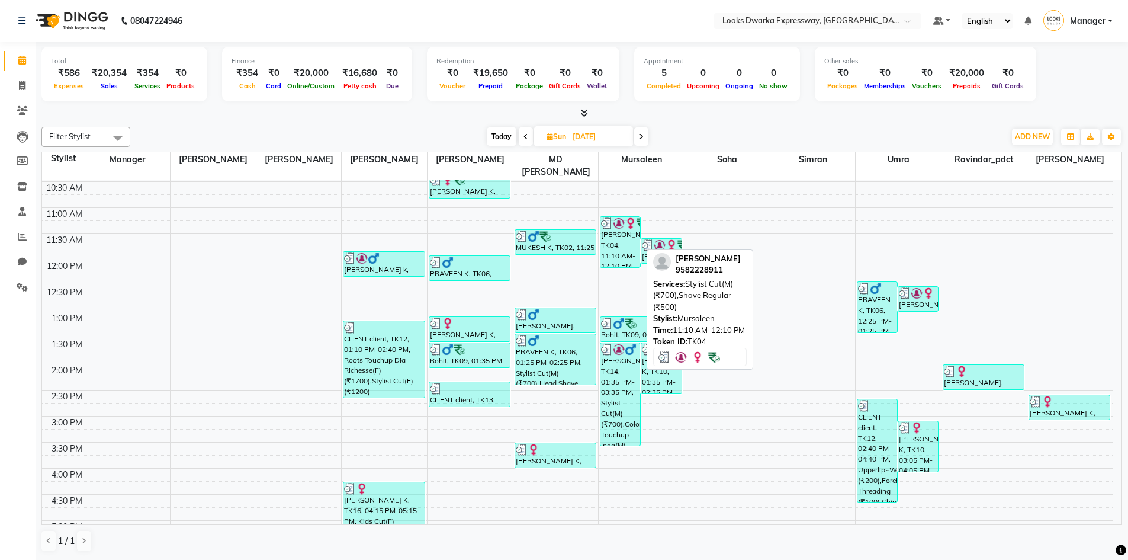
click at [623, 242] on div "[PERSON_NAME], TK04, 11:10 AM-12:10 PM, Stylist Cut(M) (₹700),Shave Regular (₹5…" at bounding box center [621, 242] width 40 height 50
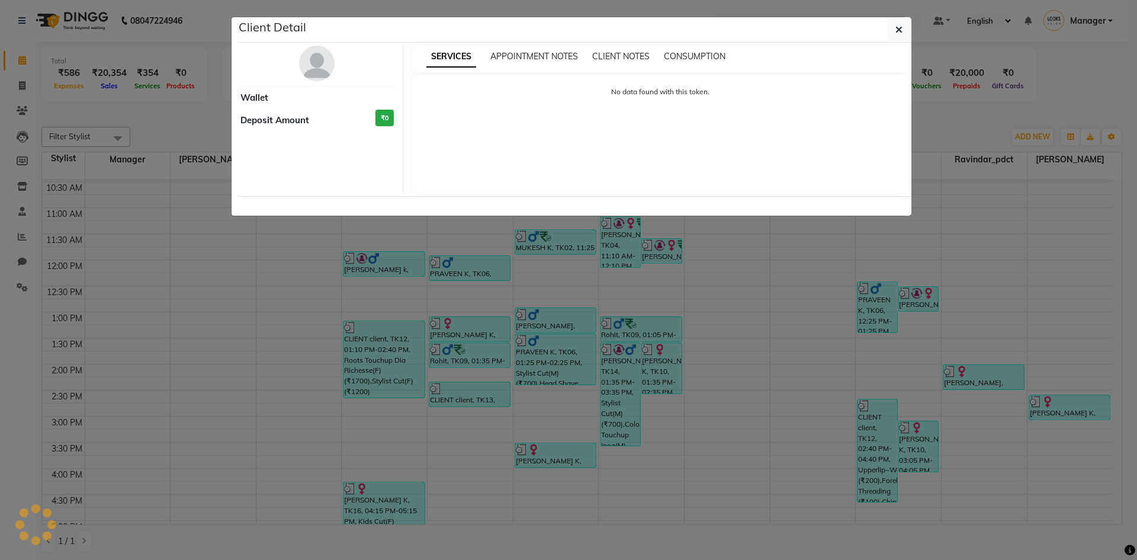
select select "3"
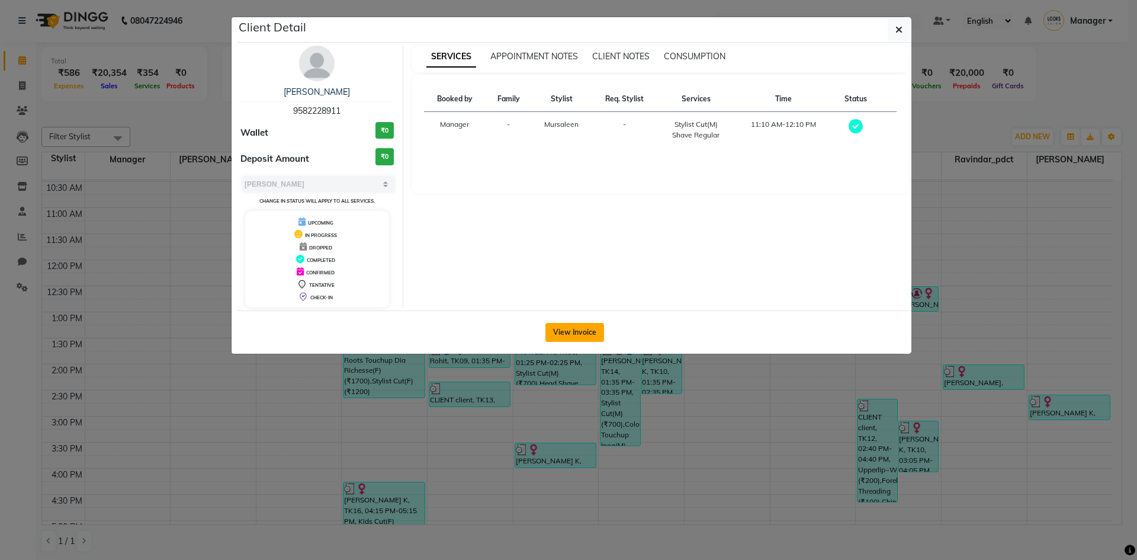
click at [573, 337] on button "View Invoice" at bounding box center [575, 332] width 59 height 19
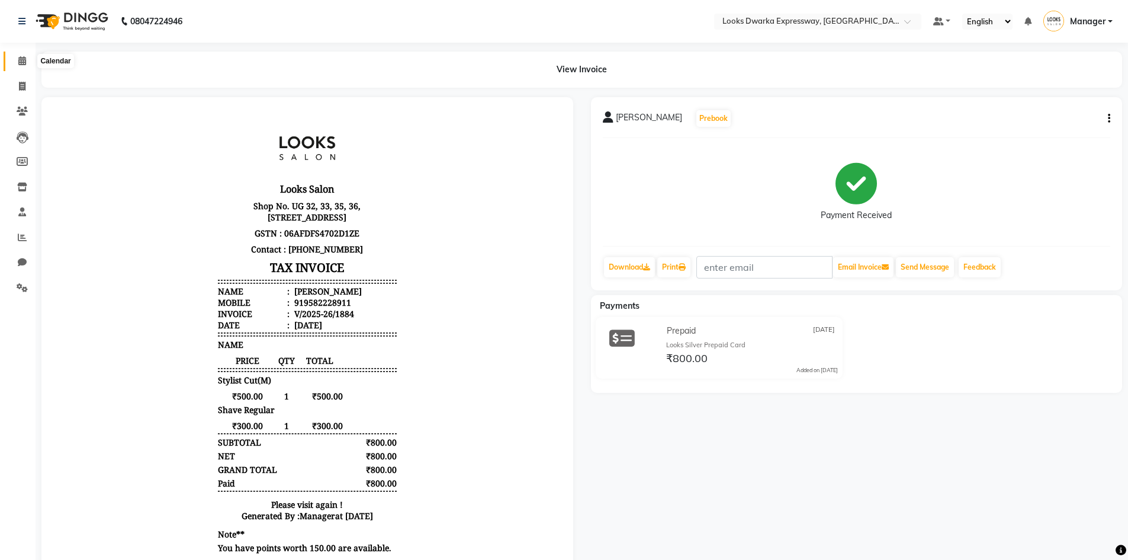
click at [23, 56] on span at bounding box center [22, 61] width 21 height 14
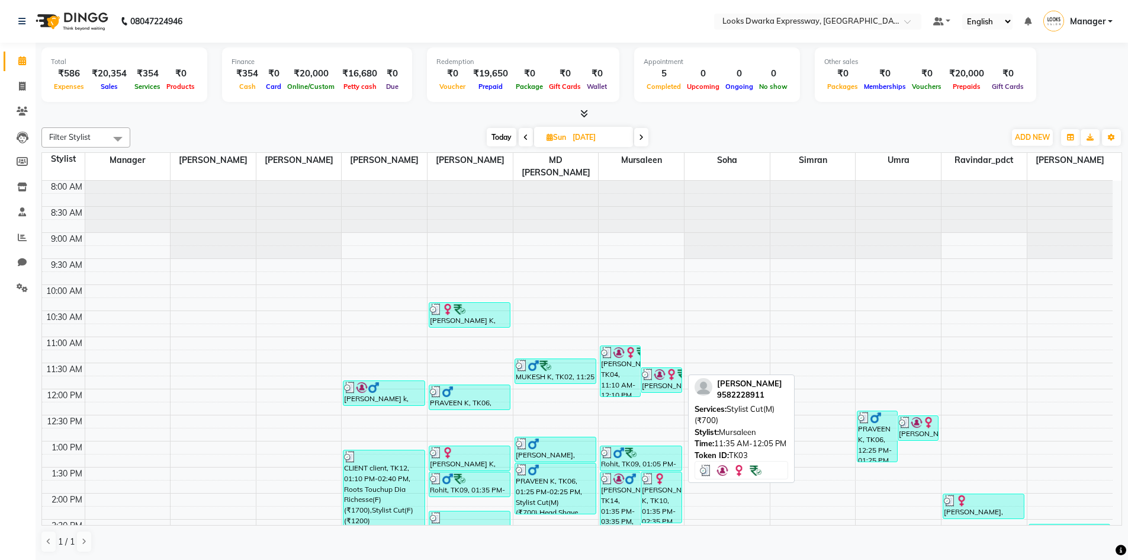
click at [653, 368] on img at bounding box center [648, 374] width 12 height 12
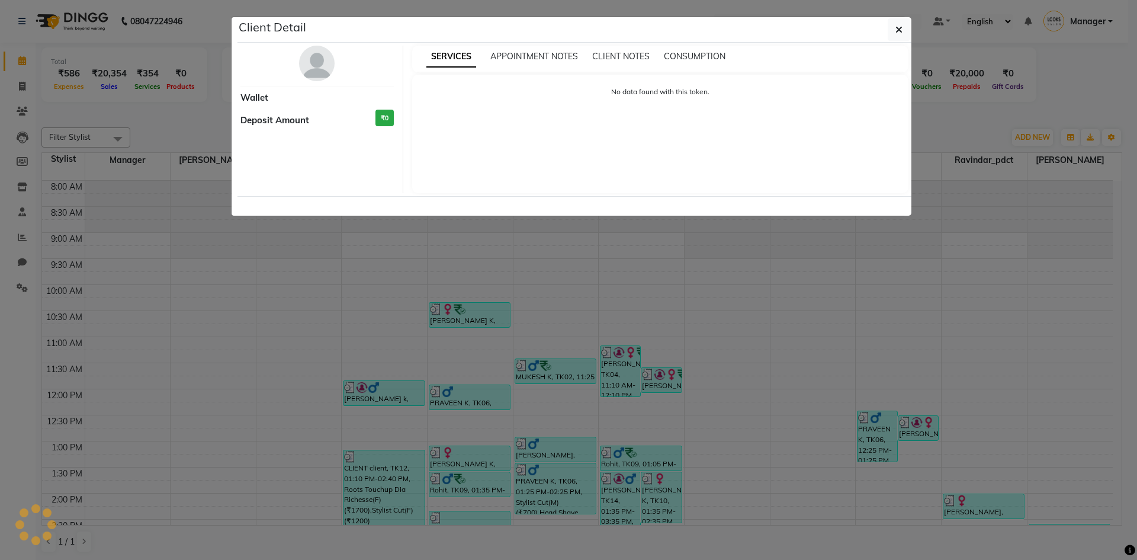
select select "3"
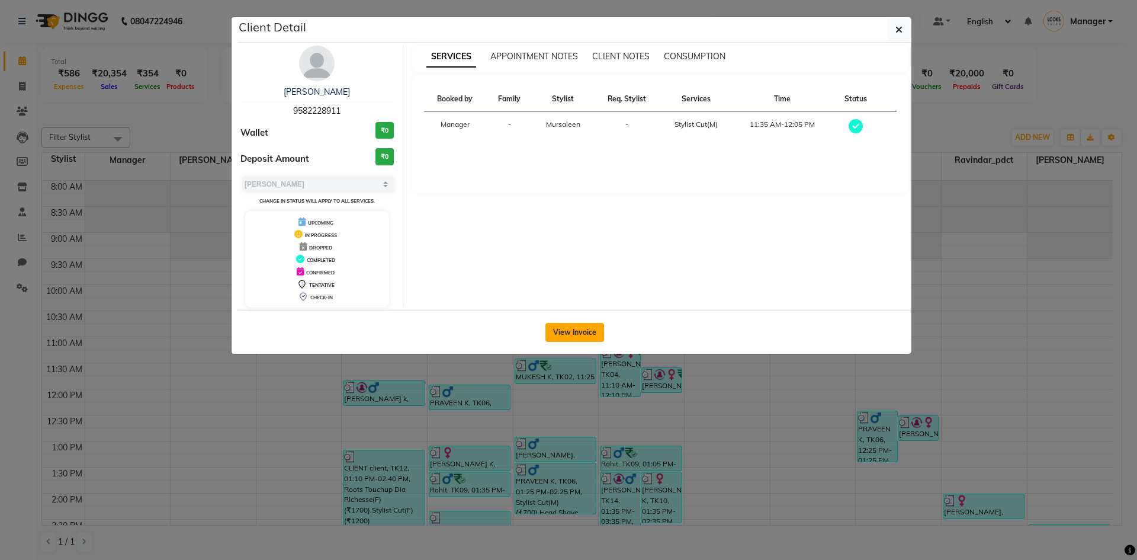
click at [578, 329] on button "View Invoice" at bounding box center [575, 332] width 59 height 19
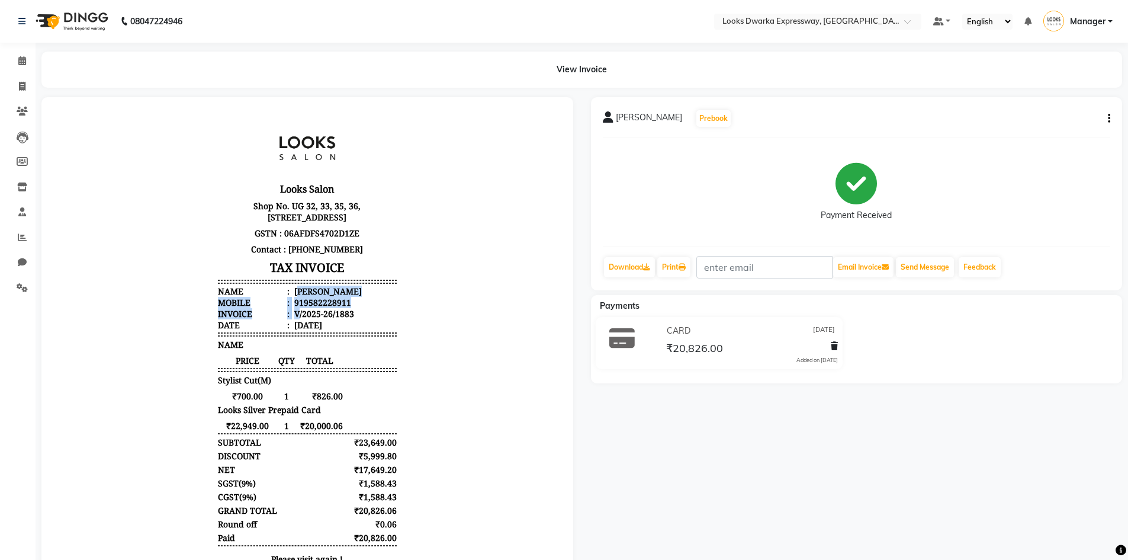
drag, startPoint x: 292, startPoint y: 306, endPoint x: 291, endPoint y: 323, distance: 16.6
click at [291, 323] on ul "Name : [PERSON_NAME] Mobile : 919582228911 Invoice : V/2025-26/1883 Date : [DAT…" at bounding box center [307, 308] width 179 height 45
click at [389, 319] on div "Looks Salon Shop No. UG 32, 33, 35, 36, [STREET_ADDRESS] GSTN : 06AFDFS4702D1ZE…" at bounding box center [307, 364] width 188 height 501
drag, startPoint x: 294, startPoint y: 307, endPoint x: 416, endPoint y: 313, distance: 121.6
click at [363, 308] on ul "Name : [PERSON_NAME] Mobile : 919582228911 Invoice : V/2025-26/1883 Date : [DAT…" at bounding box center [307, 308] width 179 height 45
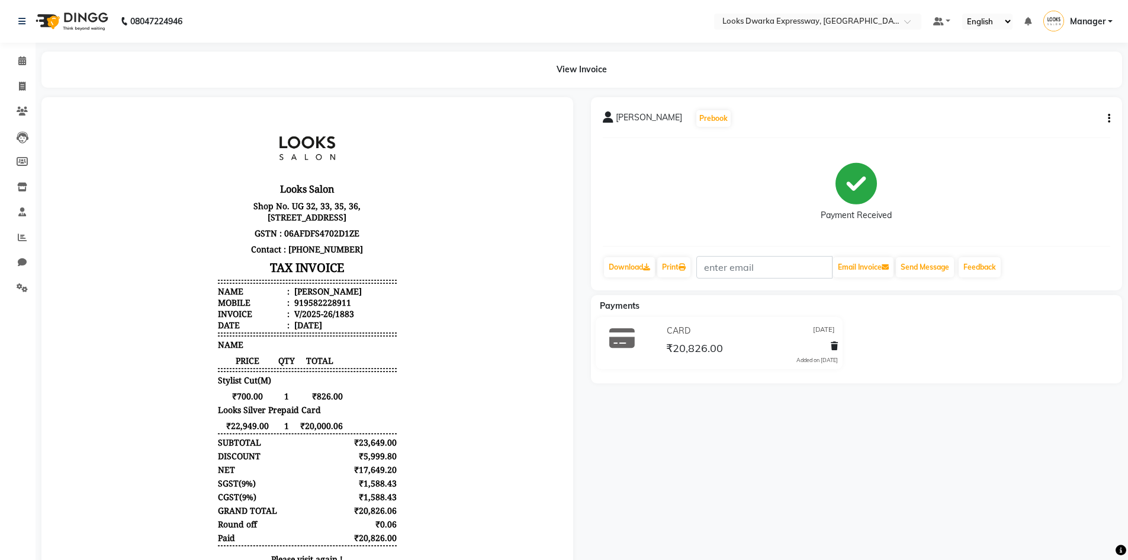
click at [416, 313] on body "Looks Salon Shop No. UG 32, 33, 35, 36, [STREET_ADDRESS] GSTN : 06AFDFS4702D1ZE…" at bounding box center [307, 364] width 499 height 501
drag, startPoint x: 294, startPoint y: 315, endPoint x: 339, endPoint y: 312, distance: 45.1
click at [339, 308] on div "919582228911" at bounding box center [321, 302] width 59 height 11
copy div "9582228911"
click at [21, 86] on icon at bounding box center [22, 86] width 7 height 9
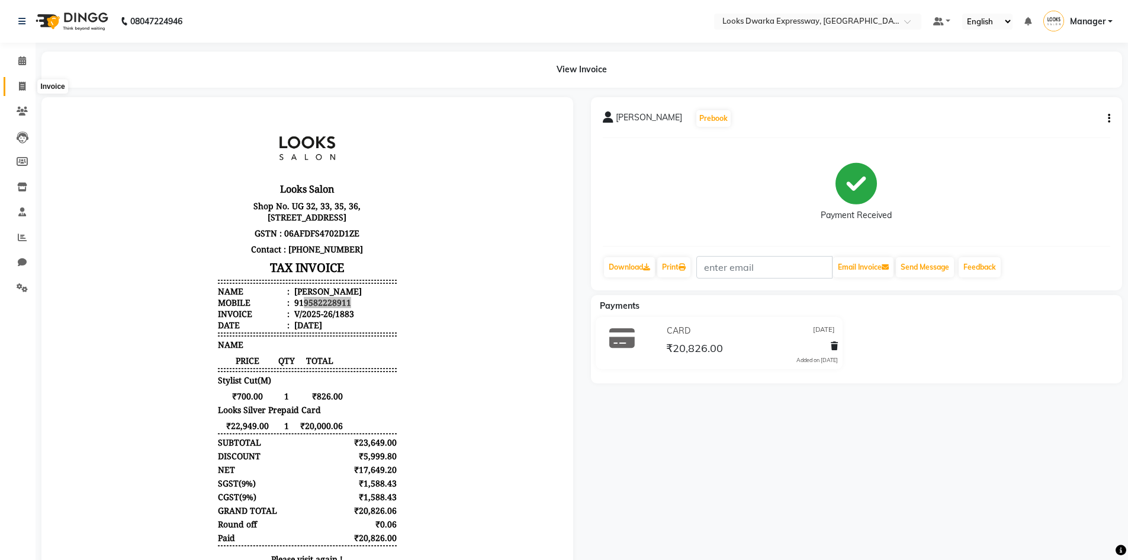
select select "service"
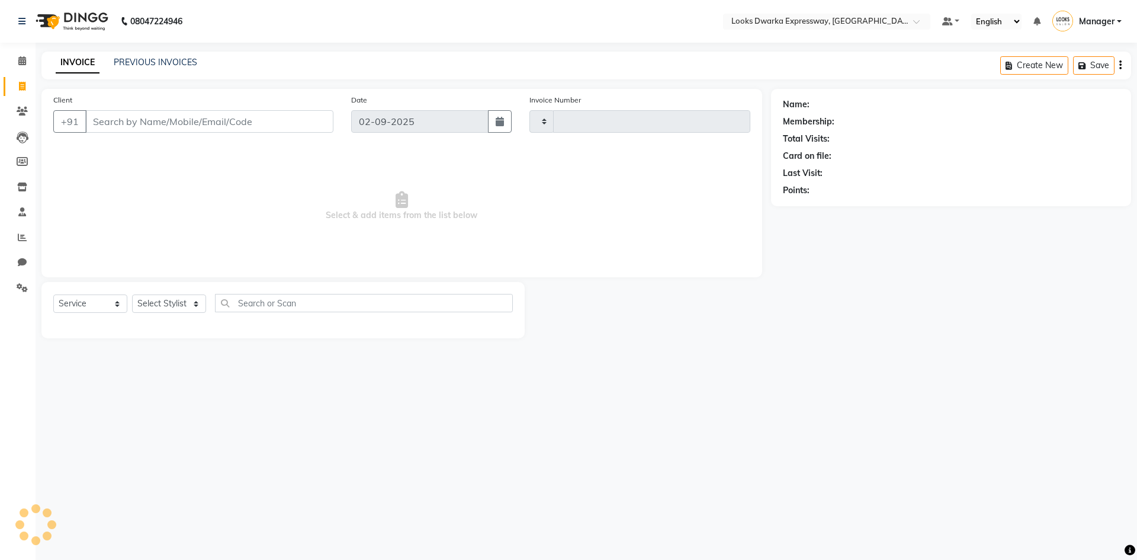
type input "1923"
select select "6011"
click at [135, 124] on input "Client" at bounding box center [209, 121] width 248 height 23
type input "9582228911"
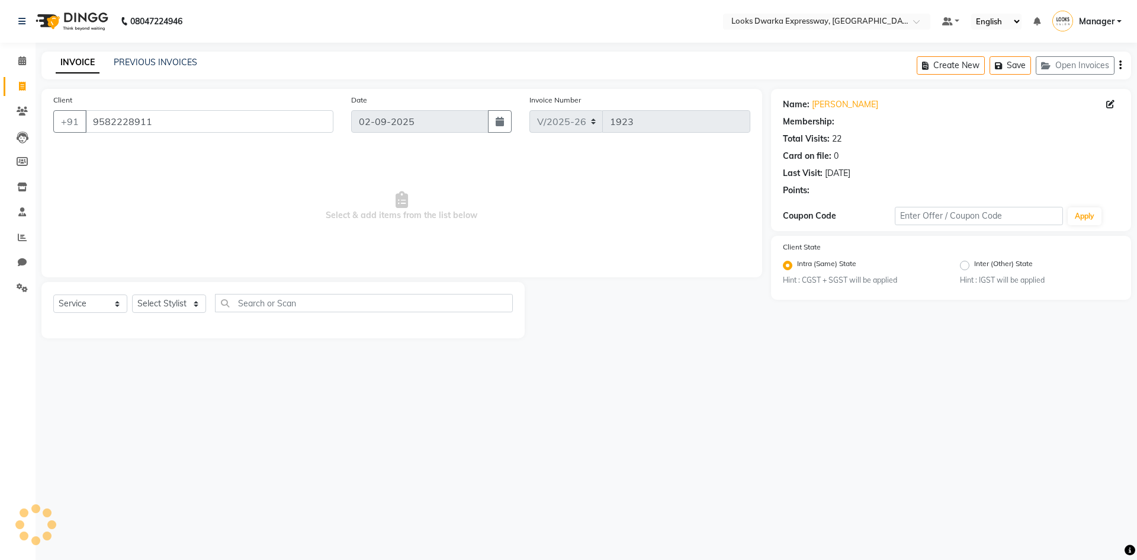
select select "1: Object"
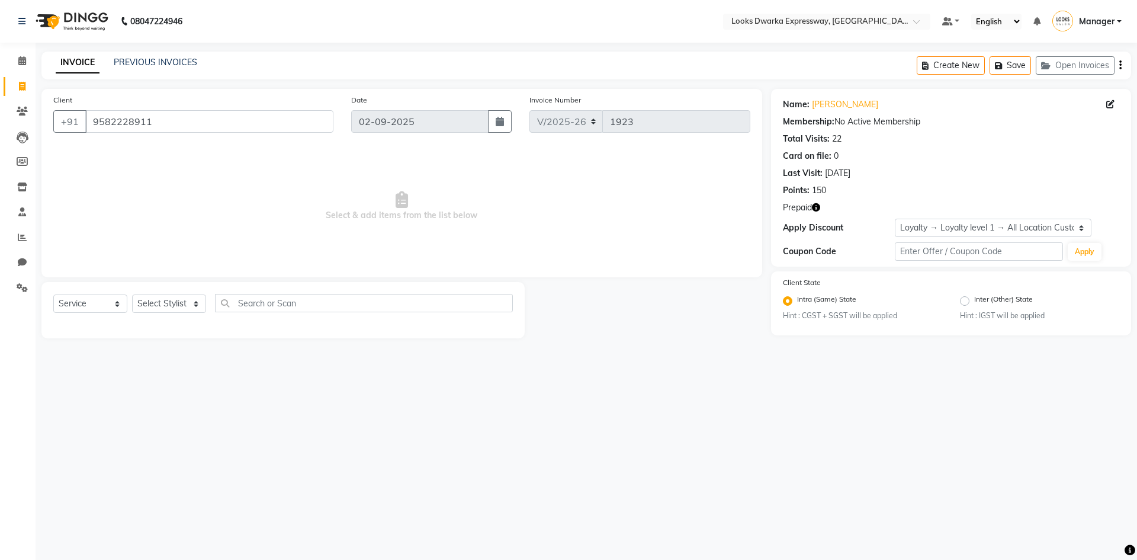
click at [812, 205] on icon "button" at bounding box center [816, 207] width 8 height 8
click at [728, 324] on div at bounding box center [648, 310] width 246 height 56
click at [163, 296] on select "Select Stylist Manager MD [PERSON_NAME] [PERSON_NAME] [PERSON_NAME] [PERSON_NAM…" at bounding box center [169, 303] width 74 height 18
select select "43893"
click at [132, 294] on select "Select Stylist Manager MD [PERSON_NAME] [PERSON_NAME] [PERSON_NAME] [PERSON_NAM…" at bounding box center [169, 303] width 74 height 18
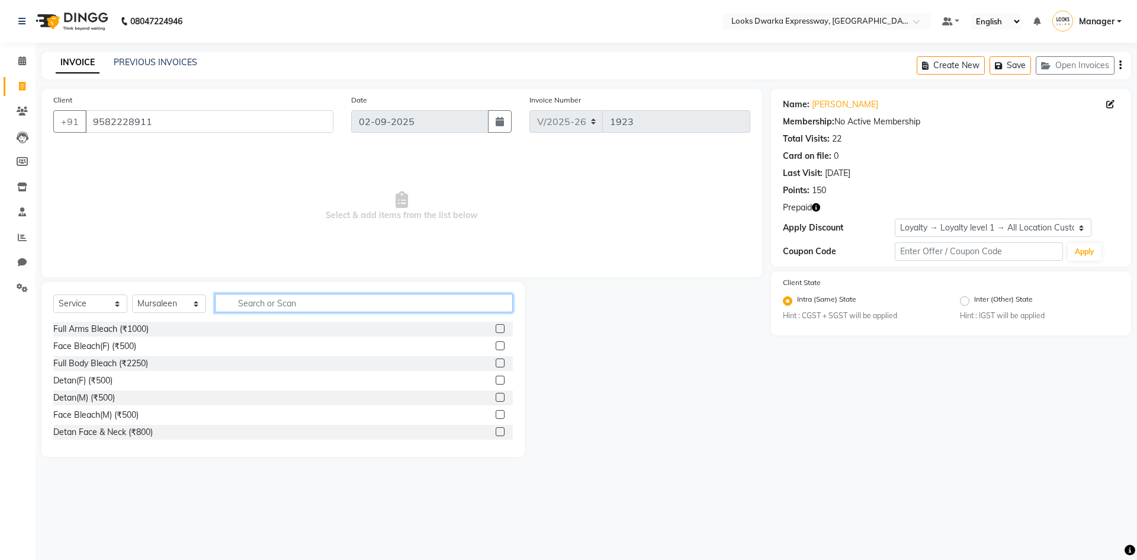
click at [256, 301] on input "text" at bounding box center [364, 303] width 298 height 18
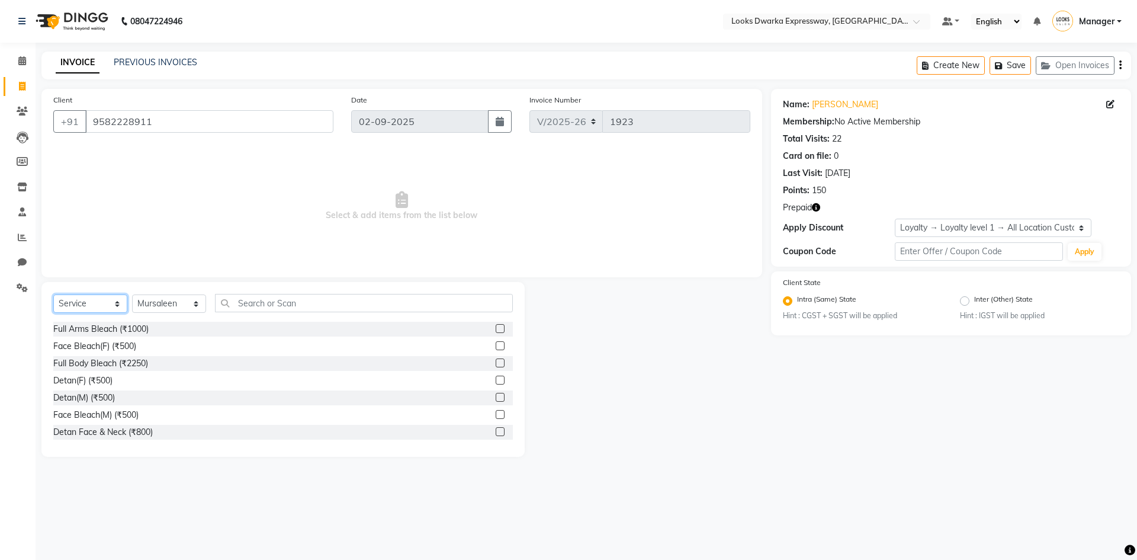
click at [81, 301] on select "Select Service Product Membership Package Voucher Prepaid Gift Card" at bounding box center [90, 303] width 74 height 18
click at [53, 294] on select "Select Service Product Membership Package Voucher Prepaid Gift Card" at bounding box center [90, 303] width 74 height 18
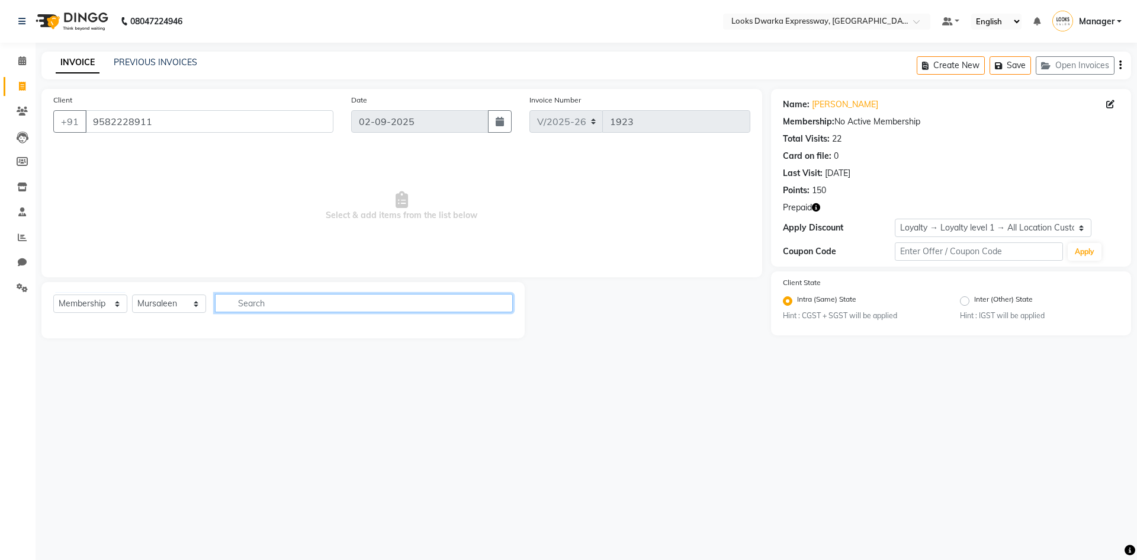
click at [251, 303] on input "text" at bounding box center [364, 303] width 298 height 18
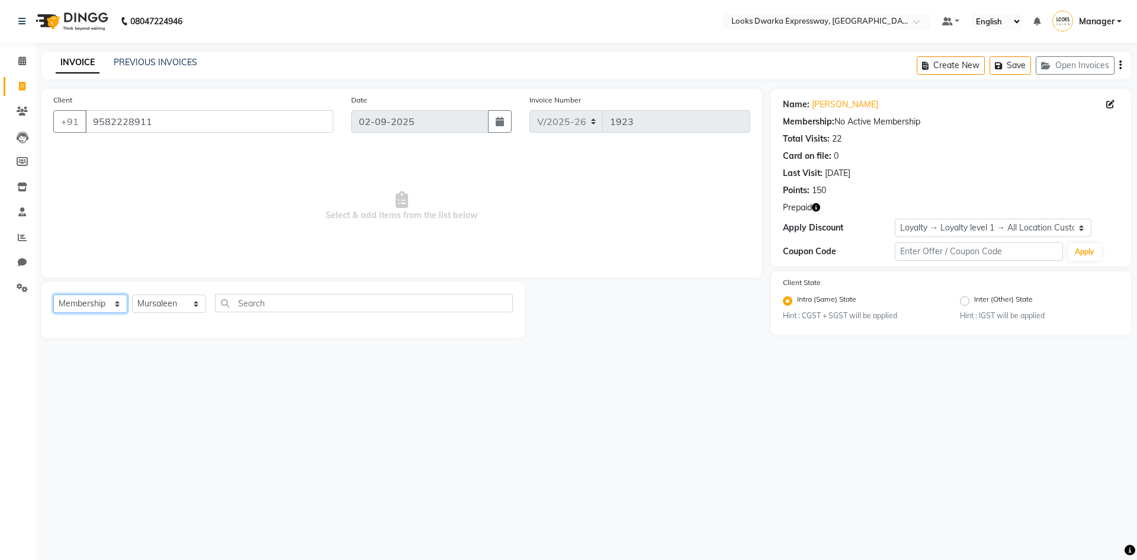
click at [110, 294] on select "Select Service Product Membership Package Voucher Prepaid Gift Card" at bounding box center [90, 303] width 74 height 18
click at [53, 294] on select "Select Service Product Membership Package Voucher Prepaid Gift Card" at bounding box center [90, 303] width 74 height 18
click at [101, 305] on select "Select Service Product Membership Package Voucher Prepaid Gift Card" at bounding box center [90, 303] width 74 height 18
select select "P"
click at [53, 294] on select "Select Service Product Membership Package Voucher Prepaid Gift Card" at bounding box center [90, 303] width 74 height 18
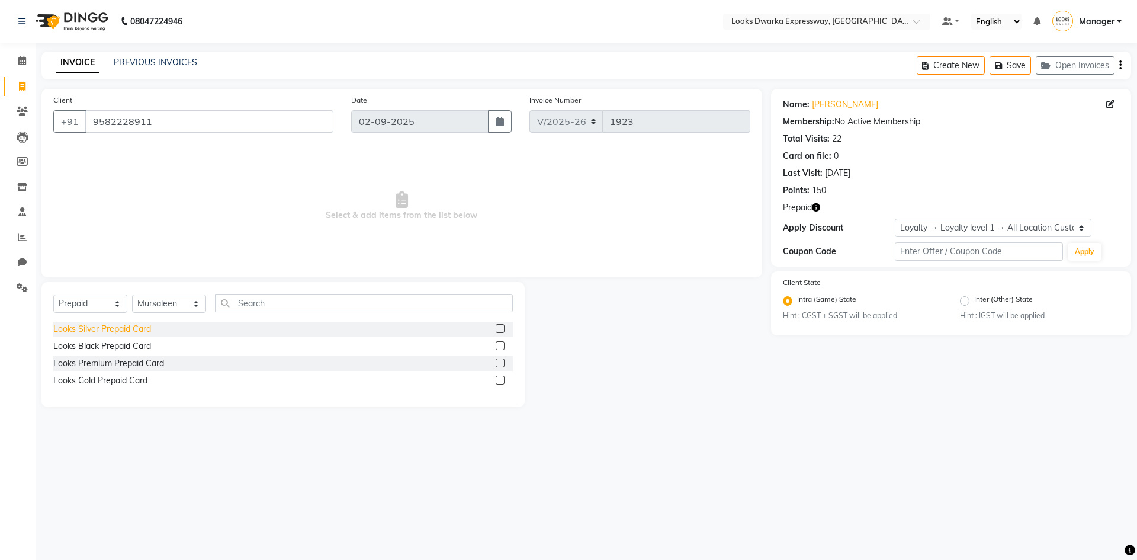
click at [151, 329] on div "Looks Silver Prepaid Card" at bounding box center [102, 329] width 98 height 12
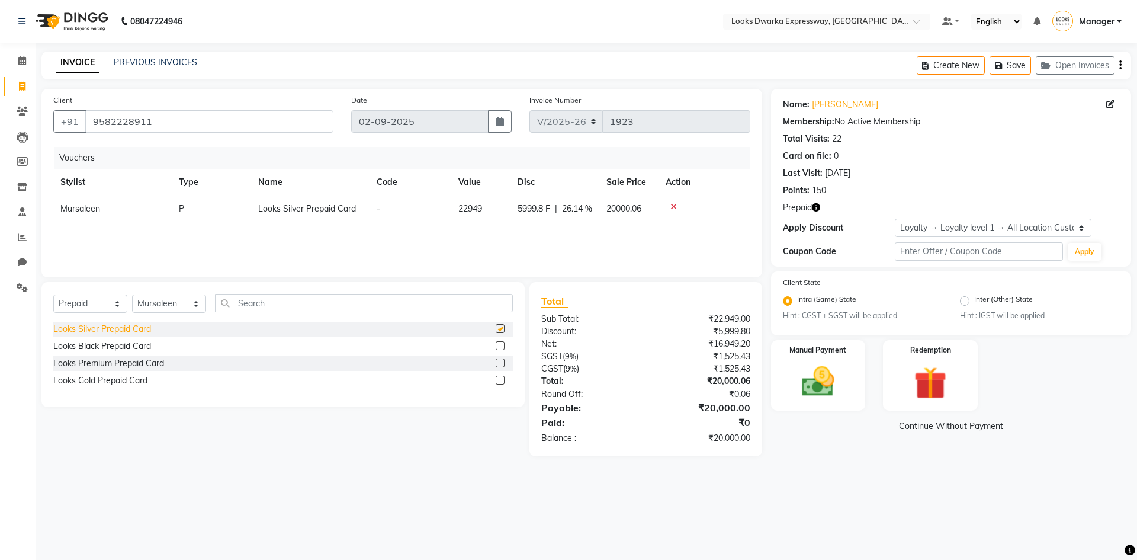
checkbox input "false"
click at [673, 206] on icon at bounding box center [674, 207] width 7 height 8
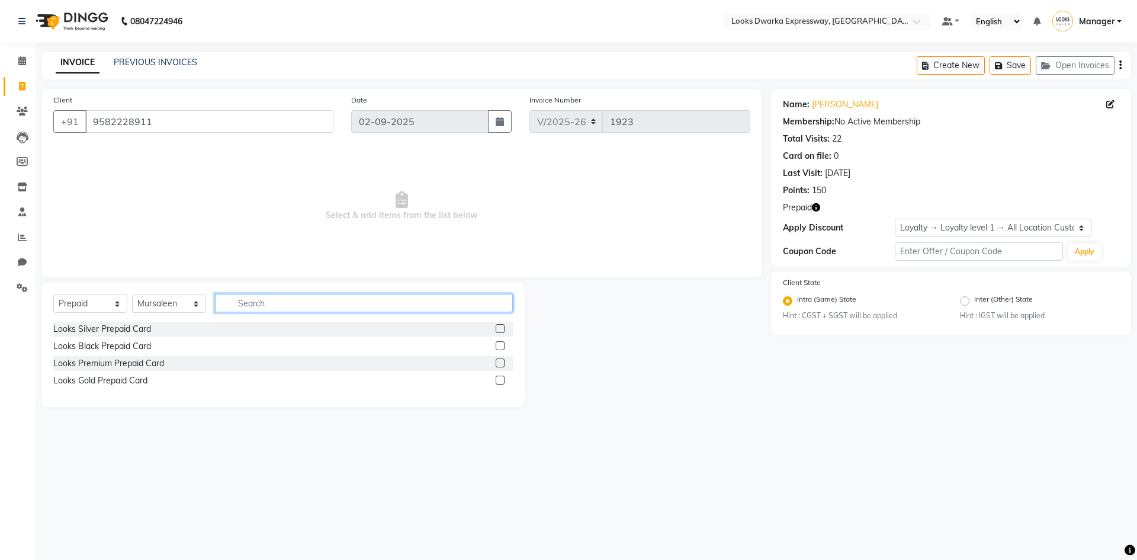
click at [307, 303] on input "text" at bounding box center [364, 303] width 298 height 18
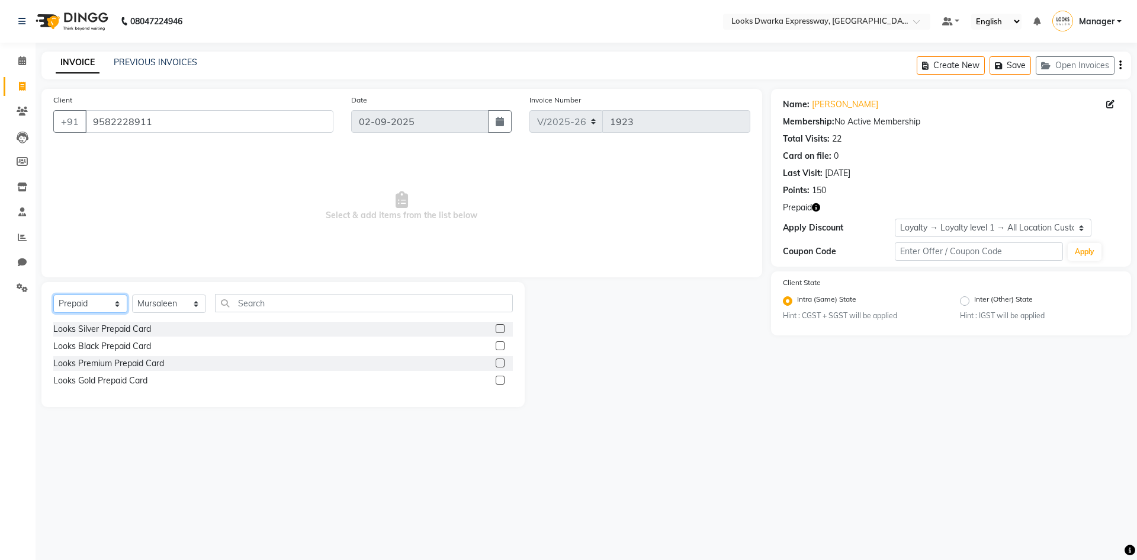
click at [86, 303] on select "Select Service Product Membership Package Voucher Prepaid Gift Card" at bounding box center [90, 303] width 74 height 18
select select "service"
click at [53, 294] on select "Select Service Product Membership Package Voucher Prepaid Gift Card" at bounding box center [90, 303] width 74 height 18
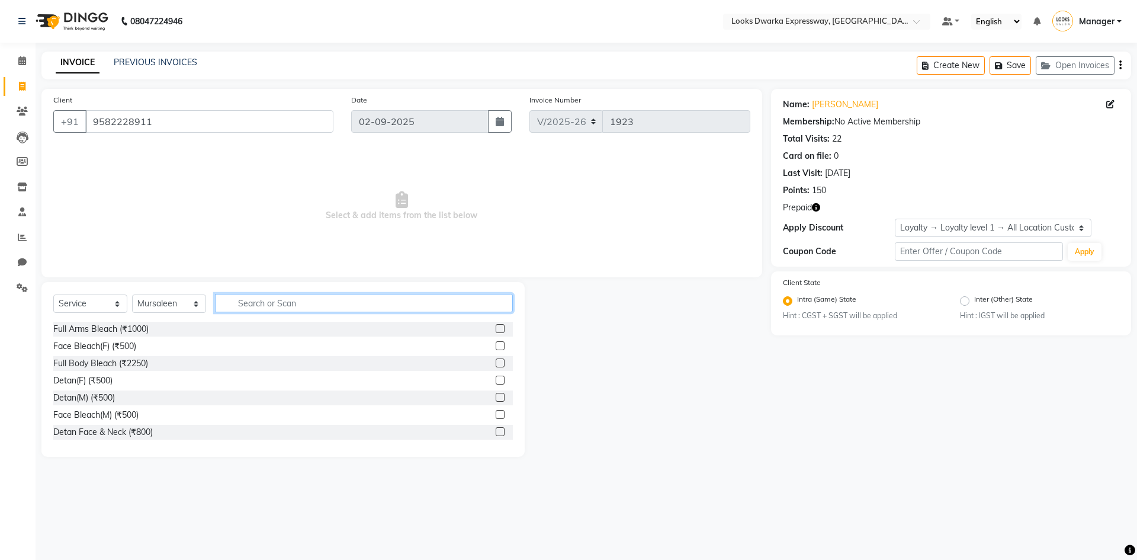
click at [242, 299] on input "text" at bounding box center [364, 303] width 298 height 18
type input "cut"
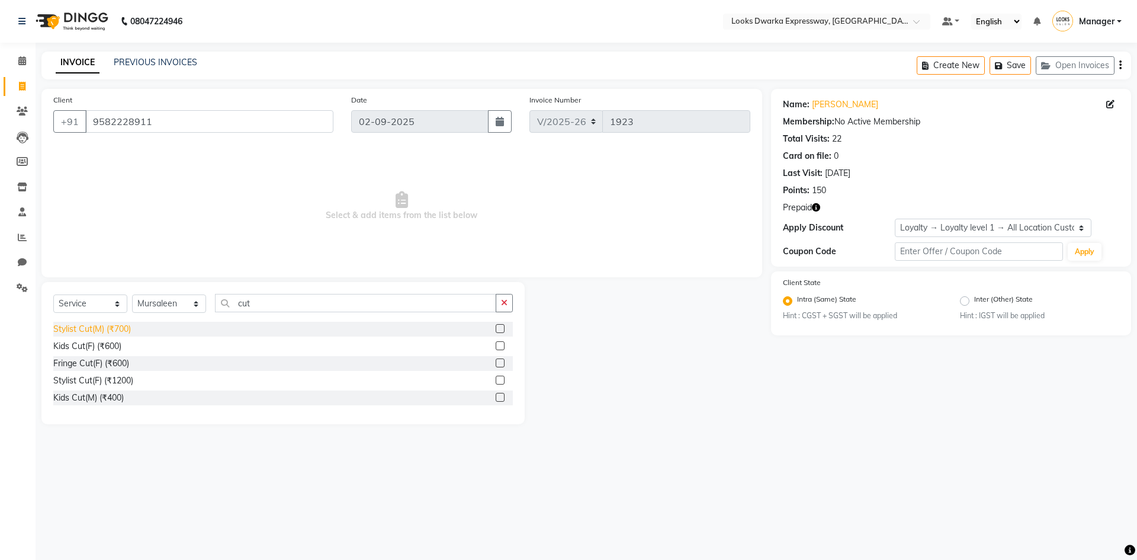
click at [125, 331] on div "Stylist Cut(M) (₹700)" at bounding box center [92, 329] width 78 height 12
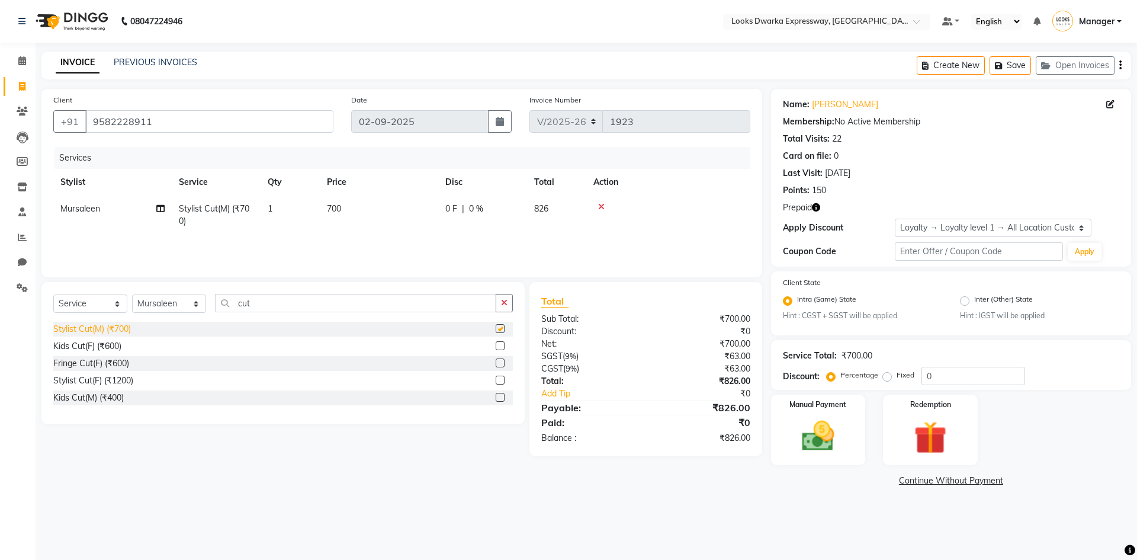
checkbox input "false"
click at [88, 304] on select "Select Service Product Membership Package Voucher Prepaid Gift Card" at bounding box center [90, 303] width 74 height 18
select select "P"
click at [53, 294] on select "Select Service Product Membership Package Voucher Prepaid Gift Card" at bounding box center [90, 303] width 74 height 18
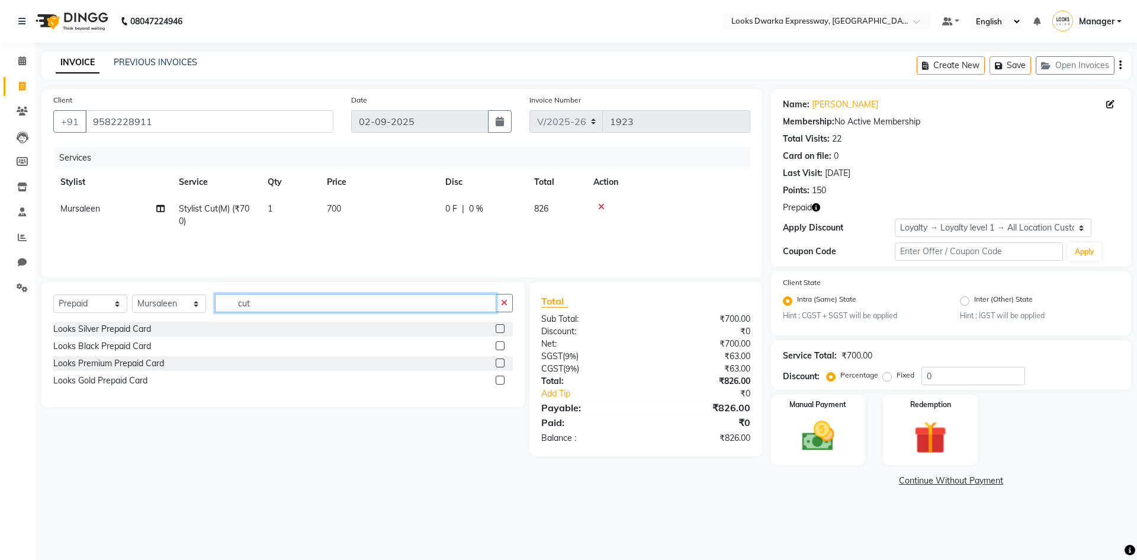
click at [304, 300] on input "cut" at bounding box center [355, 303] width 281 height 18
click at [289, 307] on input "cut" at bounding box center [355, 303] width 281 height 18
click at [140, 329] on div "Looks Silver Prepaid Card" at bounding box center [102, 329] width 98 height 12
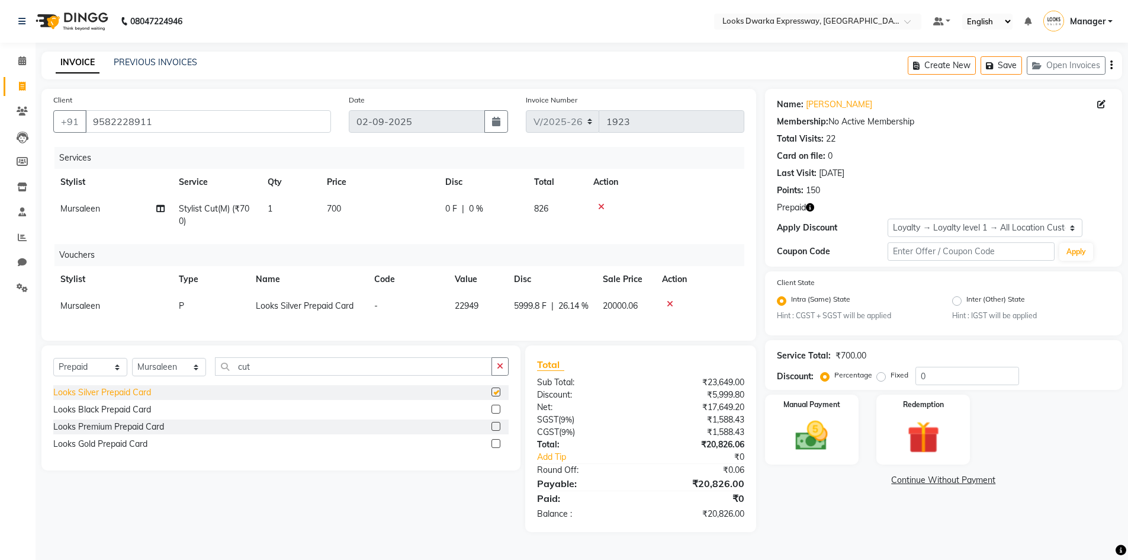
checkbox input "false"
click at [600, 206] on icon at bounding box center [601, 207] width 7 height 8
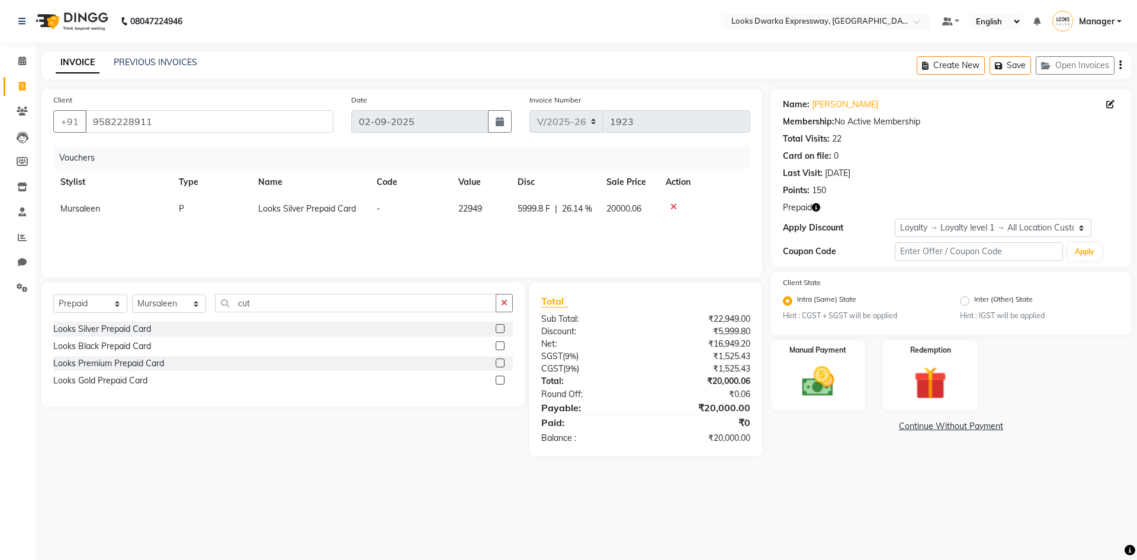
click at [668, 204] on div at bounding box center [705, 207] width 78 height 8
click at [671, 204] on icon at bounding box center [674, 207] width 7 height 8
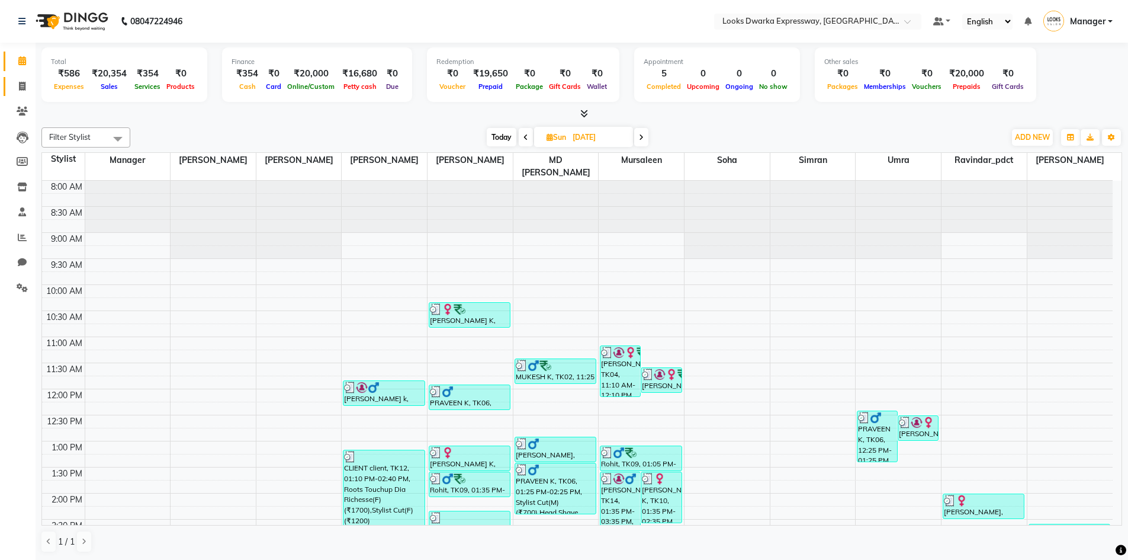
click at [17, 76] on li "Invoice" at bounding box center [18, 86] width 36 height 25
click at [27, 81] on span at bounding box center [22, 87] width 21 height 14
select select "service"
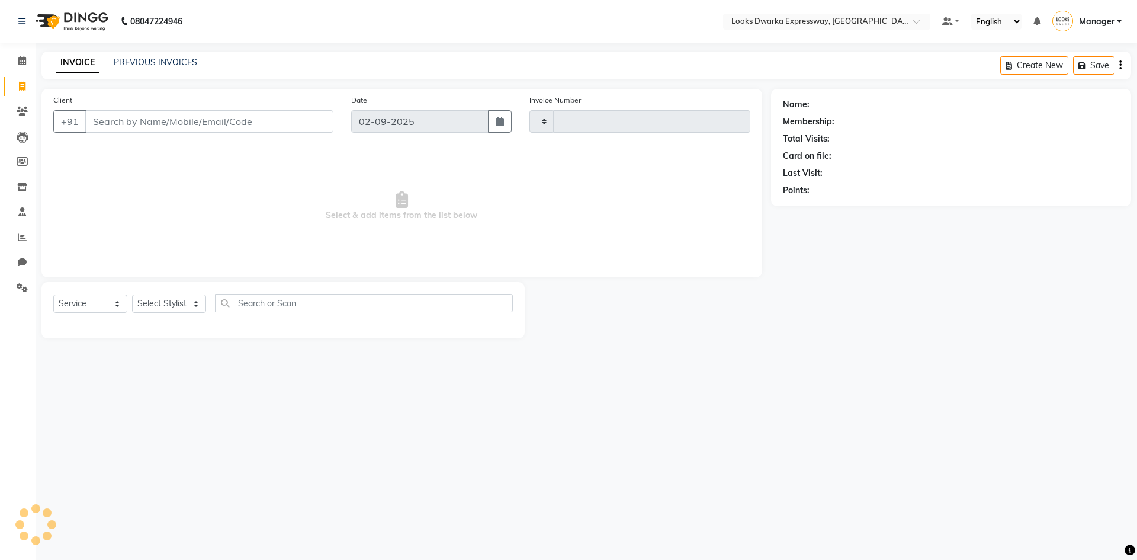
type input "1923"
select select "6011"
click at [22, 57] on icon at bounding box center [22, 60] width 8 height 9
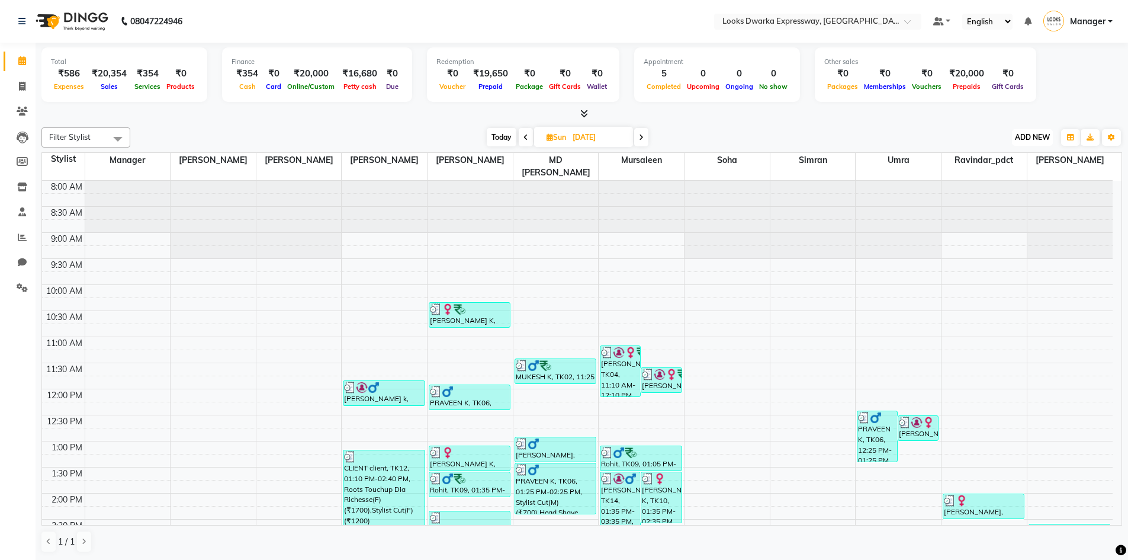
click at [1047, 136] on span "ADD NEW" at bounding box center [1032, 137] width 35 height 9
click at [1010, 187] on link "Add Expense" at bounding box center [1006, 190] width 94 height 15
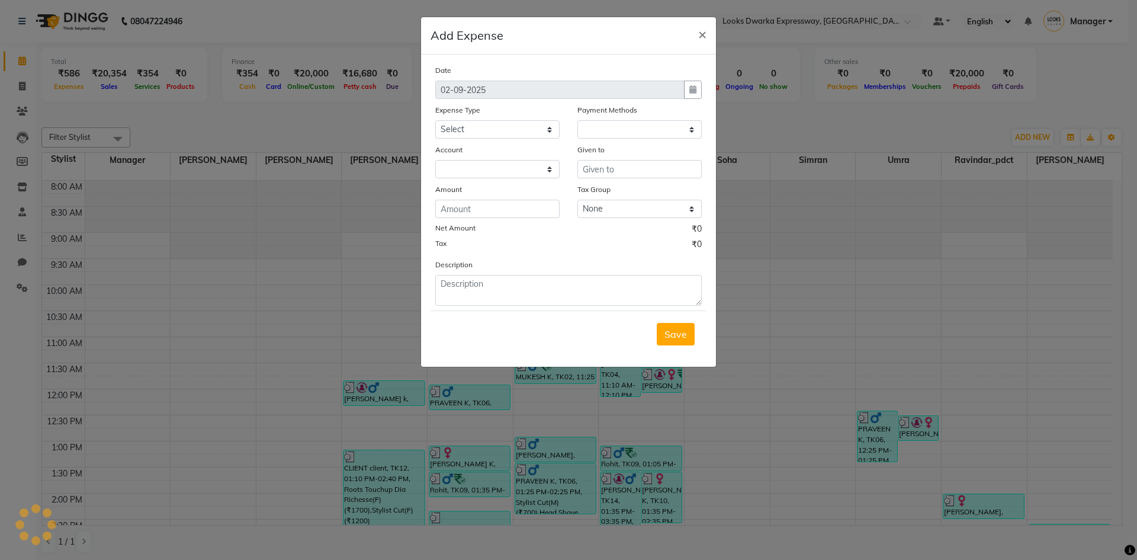
select select "1"
select select "4988"
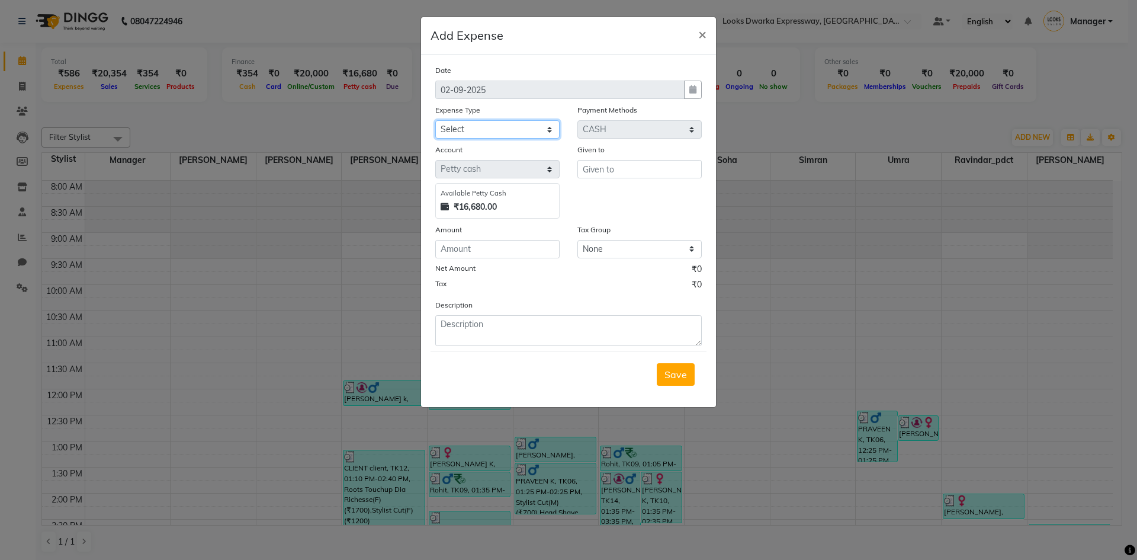
click at [474, 127] on select "Select Bank Deposit Blinkit Cash Handover CLIENT Client ordered food Client Ref…" at bounding box center [497, 129] width 124 height 18
click at [459, 124] on select "Select Bank Deposit Blinkit Cash Handover CLIENT Client ordered food Client Ref…" at bounding box center [497, 129] width 124 height 18
select select "24169"
click at [435, 120] on select "Select Bank Deposit Blinkit Cash Handover CLIENT Client ordered food Client Ref…" at bounding box center [497, 129] width 124 height 18
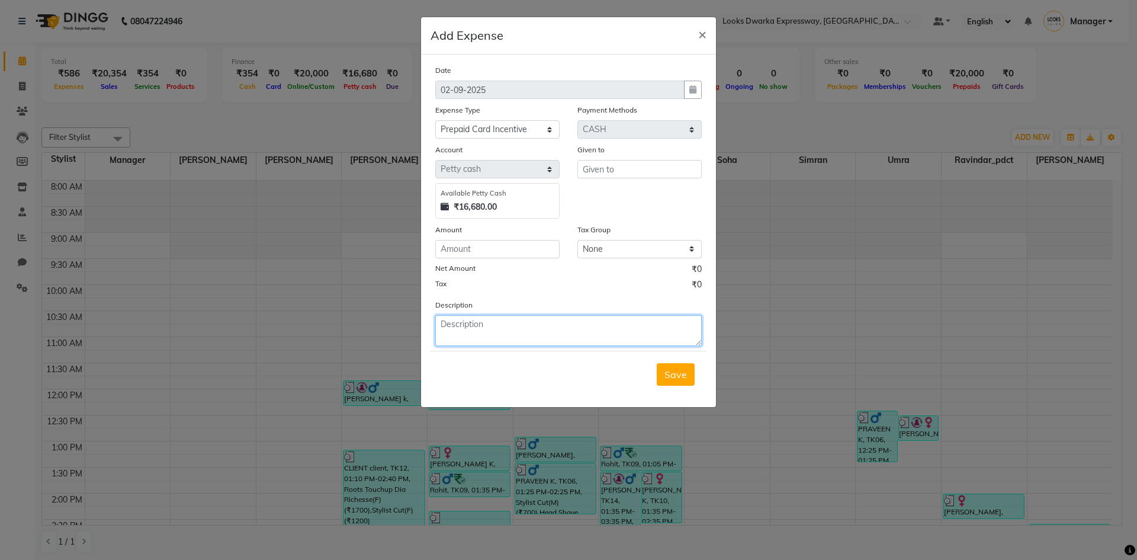
click at [499, 319] on textarea at bounding box center [568, 330] width 267 height 31
type textarea "prepaid card incentive irshad"
click at [675, 169] on input "text" at bounding box center [640, 169] width 124 height 18
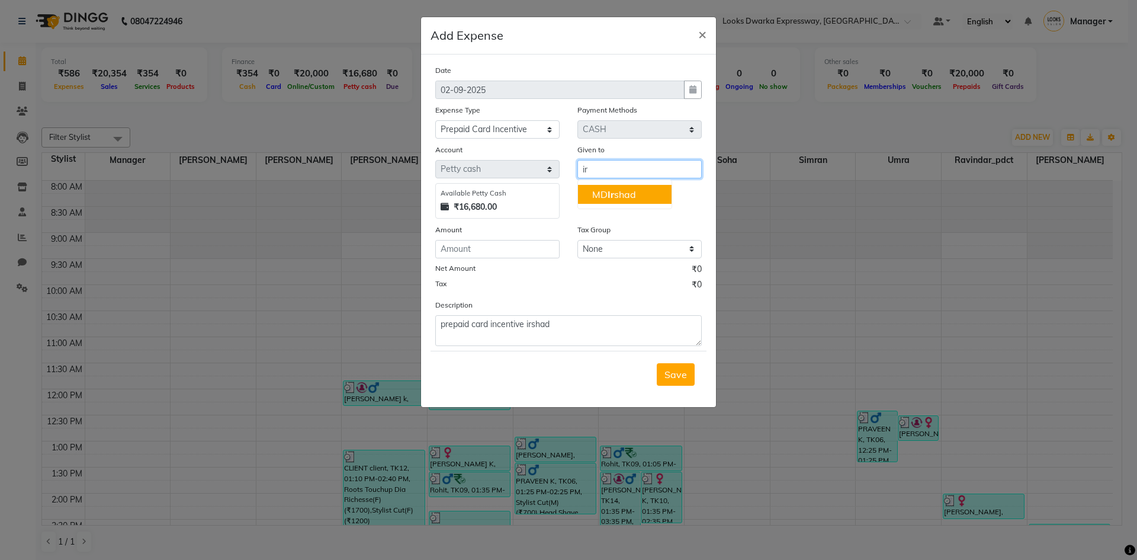
click at [647, 193] on button "MD Ir shad" at bounding box center [625, 194] width 94 height 19
type input "MD [PERSON_NAME]"
click at [676, 376] on span "Save" at bounding box center [676, 374] width 23 height 12
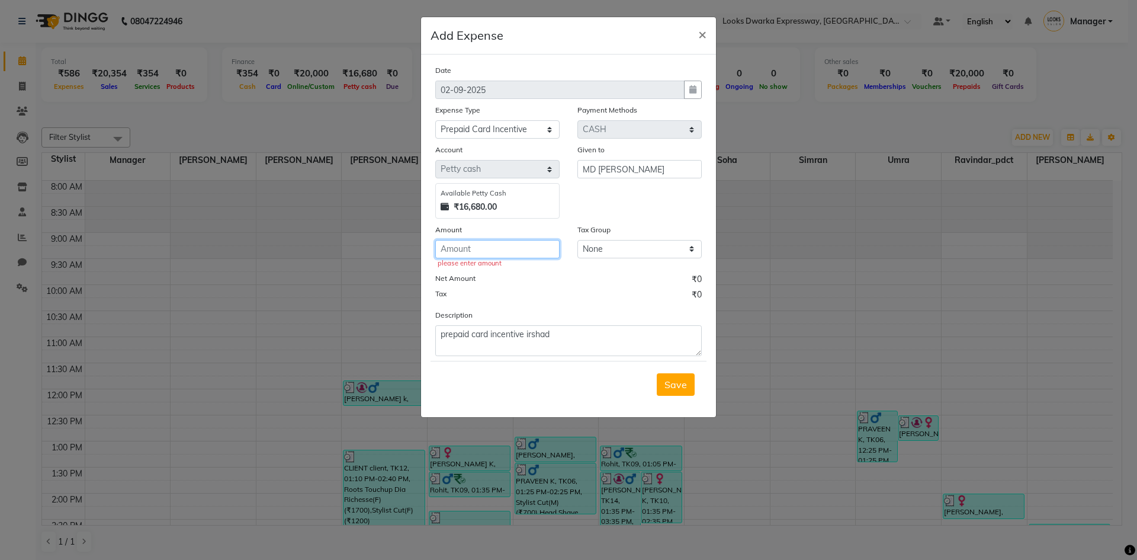
click at [468, 245] on input "number" at bounding box center [497, 249] width 124 height 18
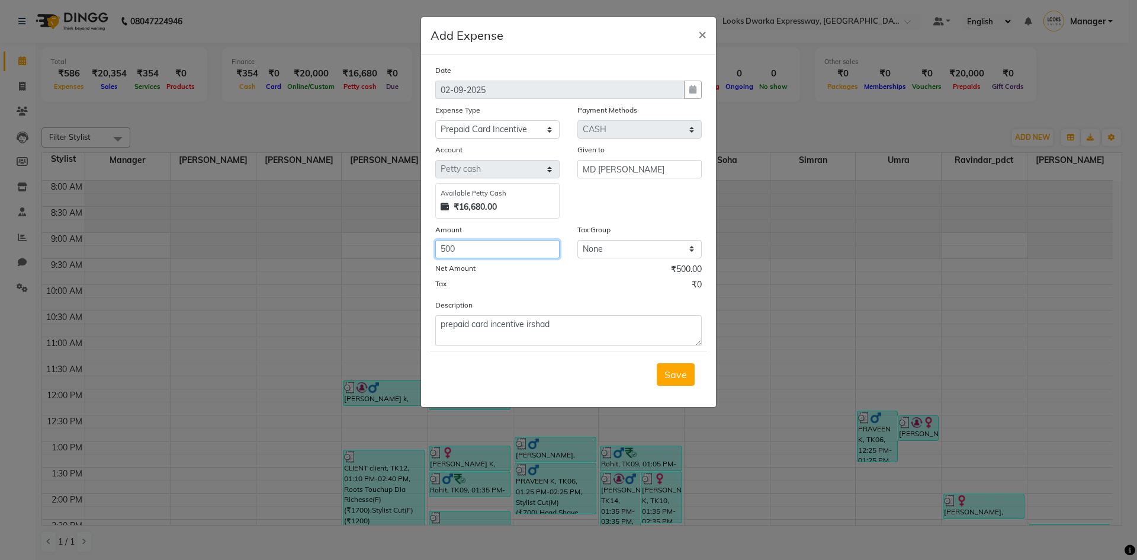
type input "500"
click at [491, 281] on div "Tax ₹0" at bounding box center [568, 285] width 267 height 15
click at [673, 367] on button "Save" at bounding box center [676, 374] width 38 height 23
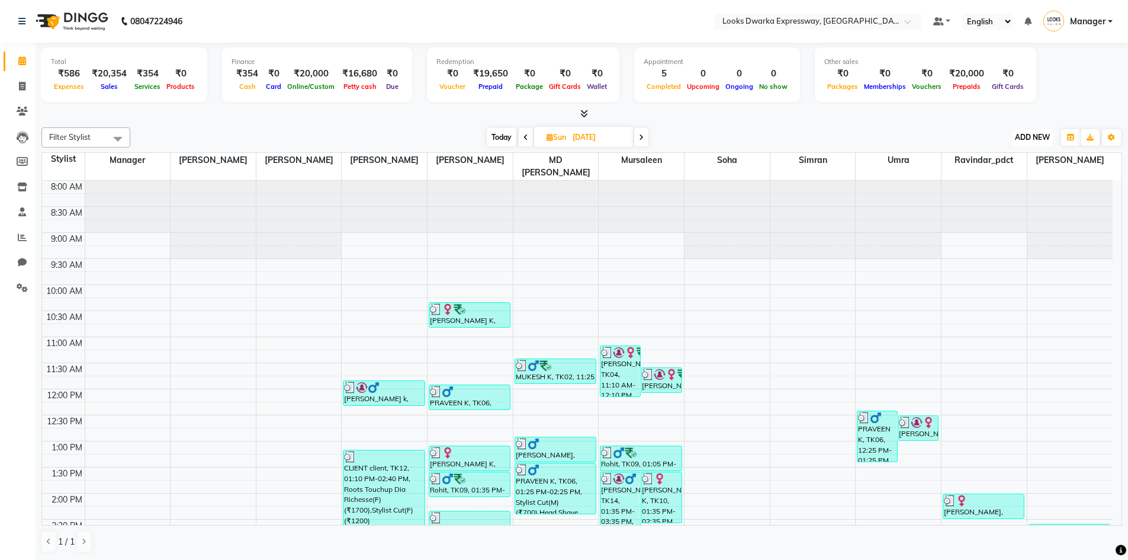
click at [1037, 133] on span "ADD NEW" at bounding box center [1032, 137] width 35 height 9
click at [999, 184] on link "Add Expense" at bounding box center [1006, 190] width 94 height 15
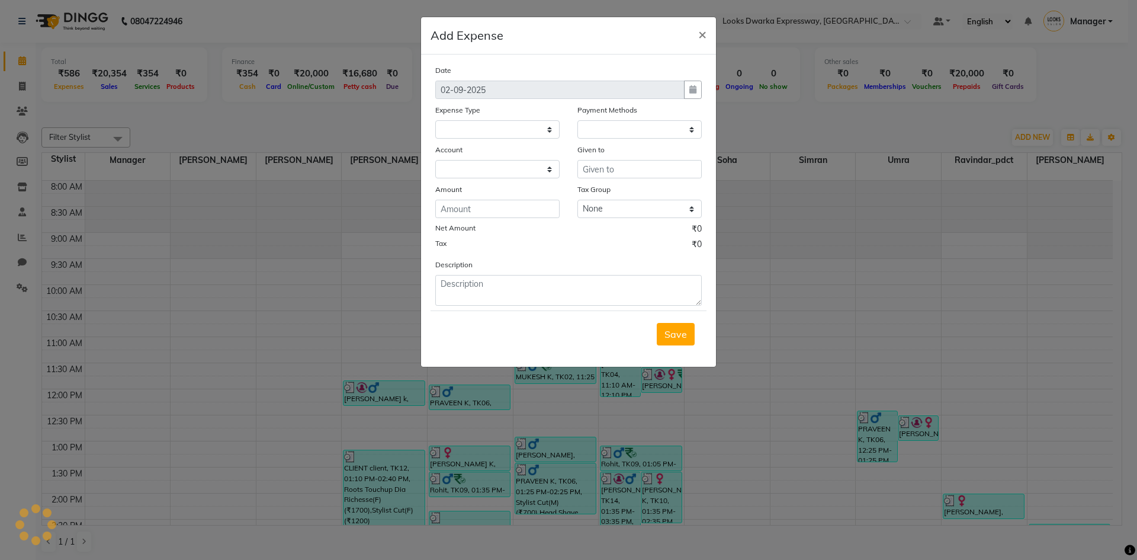
select select "1"
select select "4988"
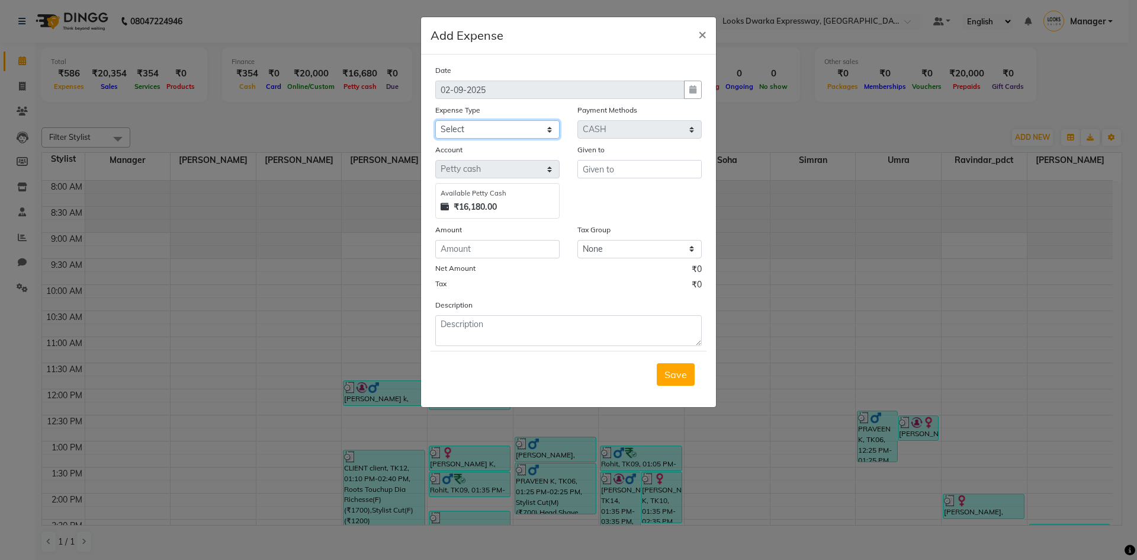
click at [474, 131] on select "Select Bank Deposit Blinkit Cash Handover CLIENT Client ordered food Client Ref…" at bounding box center [497, 129] width 124 height 18
select select "24134"
click at [435, 120] on select "Select Bank Deposit Blinkit Cash Handover CLIENT Client ordered food Client Ref…" at bounding box center [497, 129] width 124 height 18
click at [456, 322] on textarea at bounding box center [568, 330] width 267 height 31
type textarea "1"
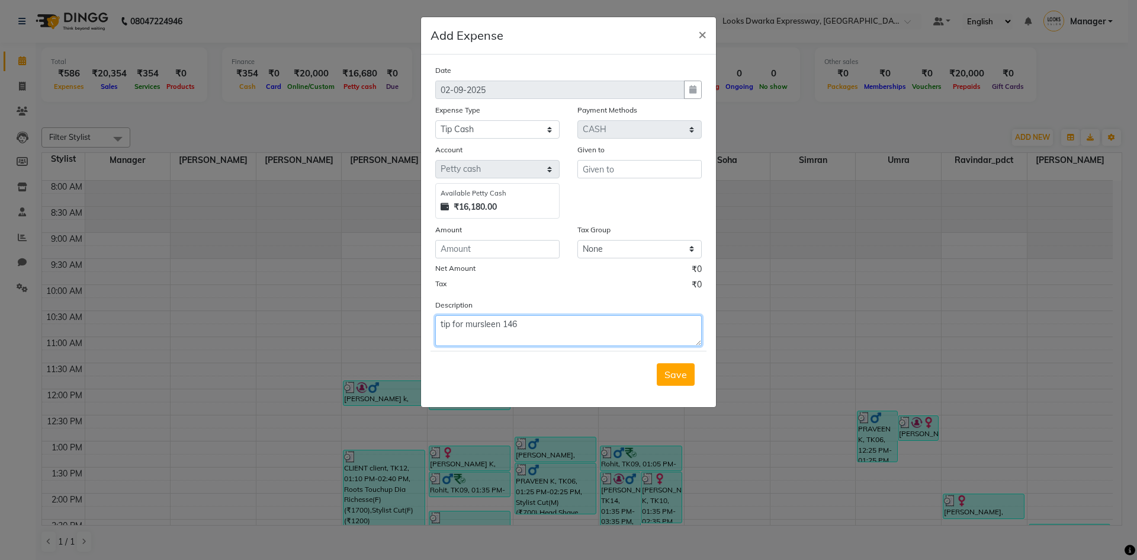
type textarea "tip for mursleen 146"
click at [604, 171] on input "text" at bounding box center [640, 169] width 124 height 18
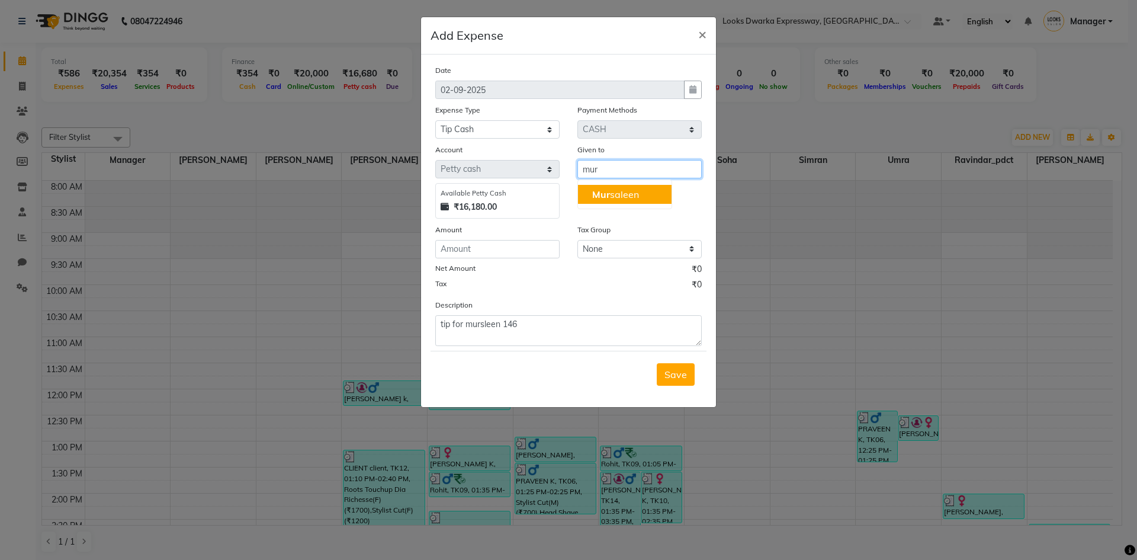
click at [599, 185] on button "Mur saleen" at bounding box center [625, 194] width 94 height 19
type input "Mursaleen"
click at [470, 247] on input "number" at bounding box center [497, 249] width 124 height 18
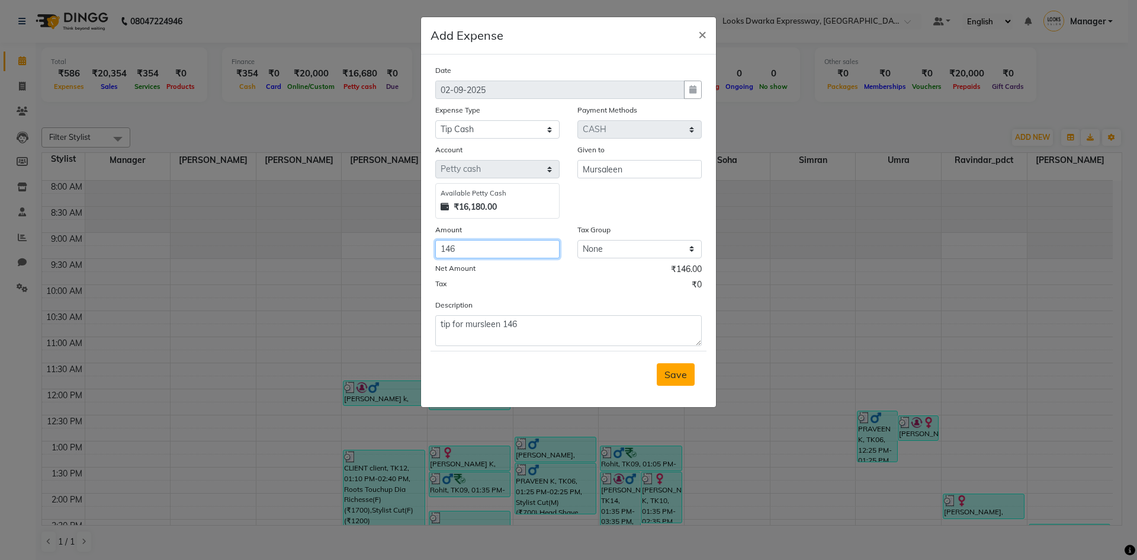
type input "146"
click at [673, 374] on span "Save" at bounding box center [676, 374] width 23 height 12
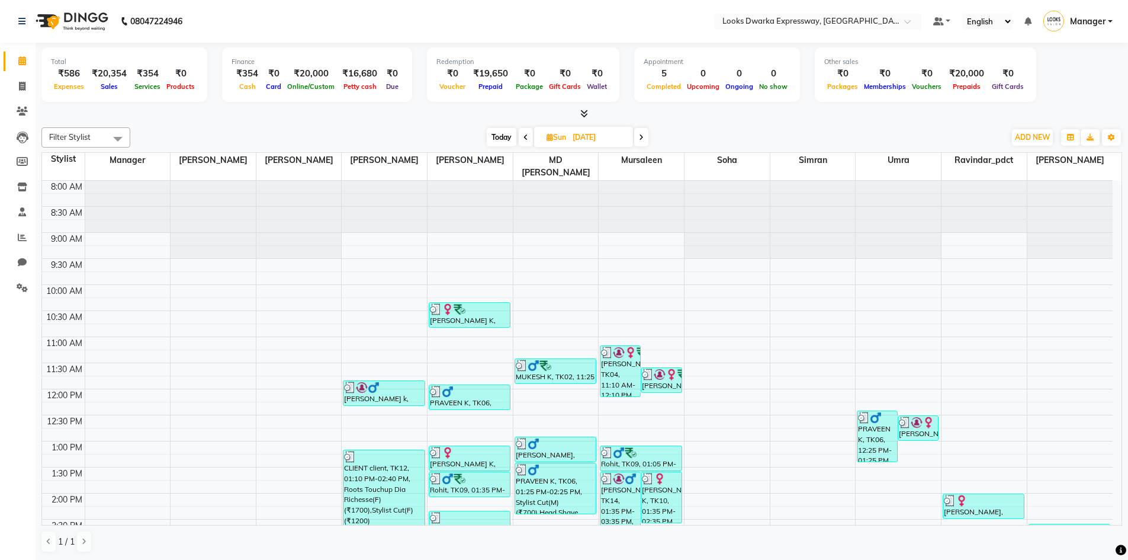
select select "6011"
select select "service"
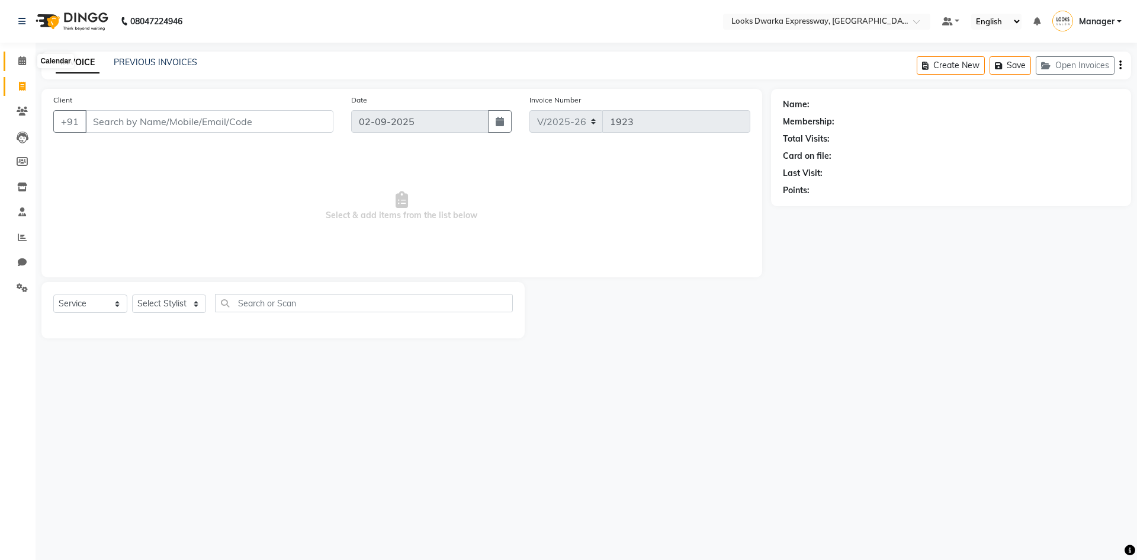
click at [27, 61] on span at bounding box center [22, 61] width 21 height 14
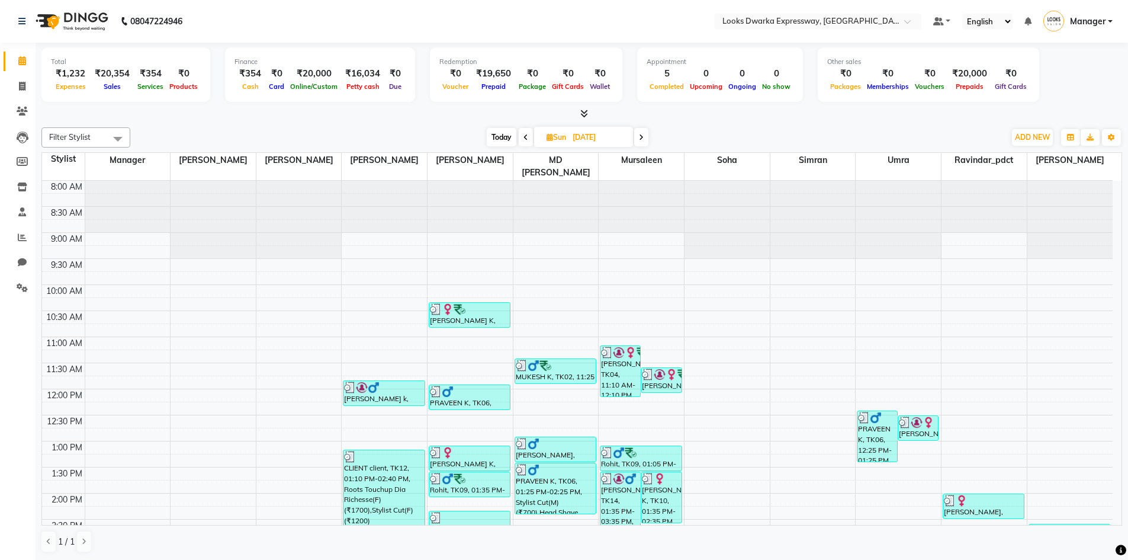
select select "6011"
select select "service"
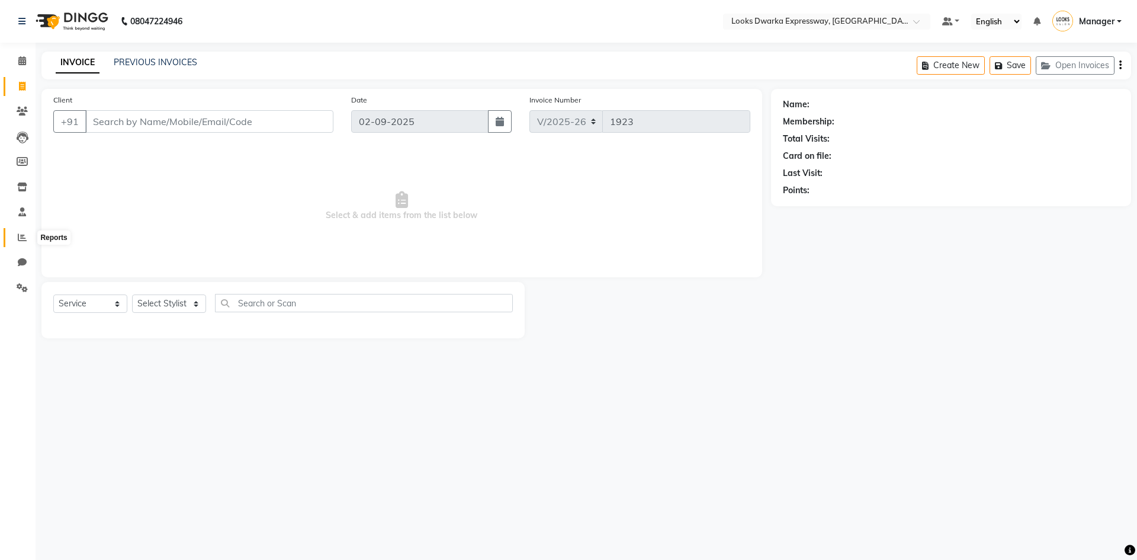
click at [23, 236] on icon at bounding box center [22, 237] width 9 height 9
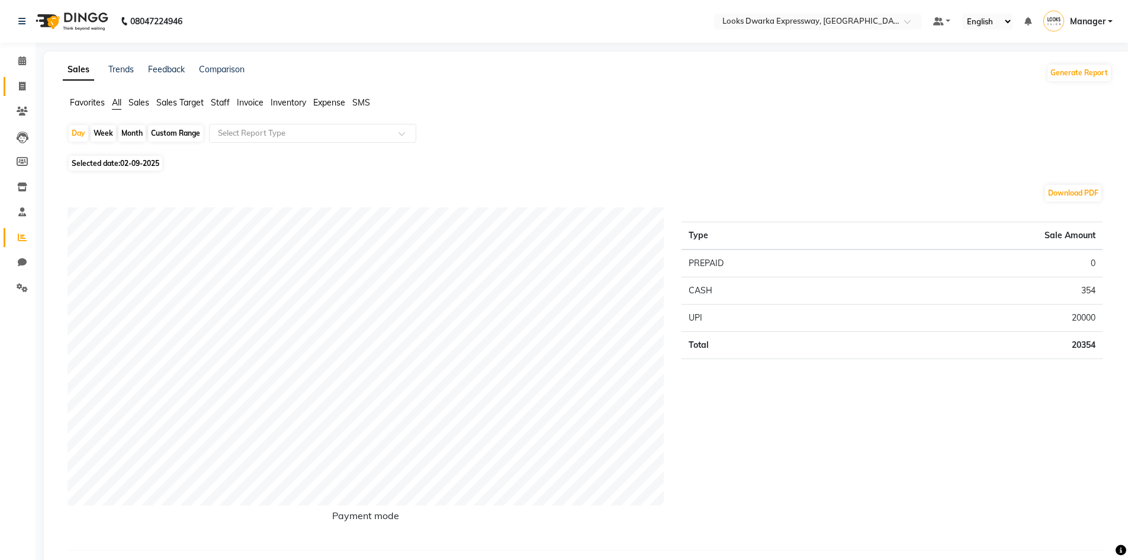
click at [28, 78] on link "Invoice" at bounding box center [18, 87] width 28 height 20
select select "6011"
select select "service"
